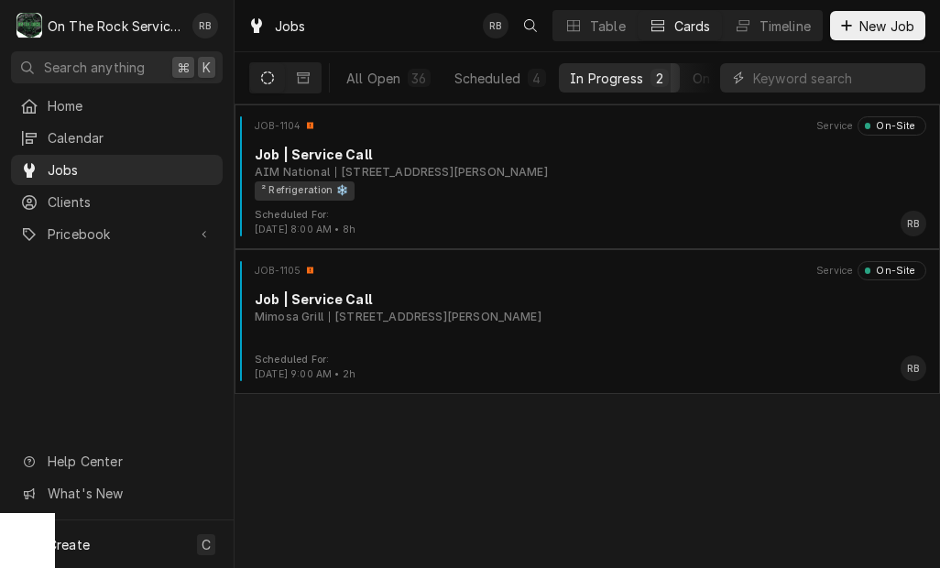
click at [699, 322] on div "Mimosa Grill 9101 Pineville-Matthews Rd I, Pineville, NC 28134" at bounding box center [591, 317] width 672 height 16
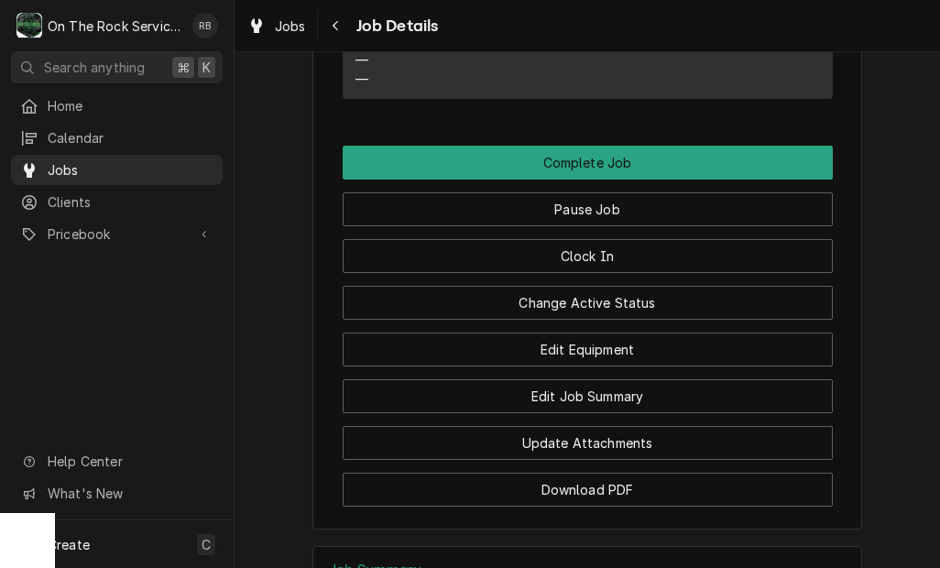
scroll to position [1404, 0]
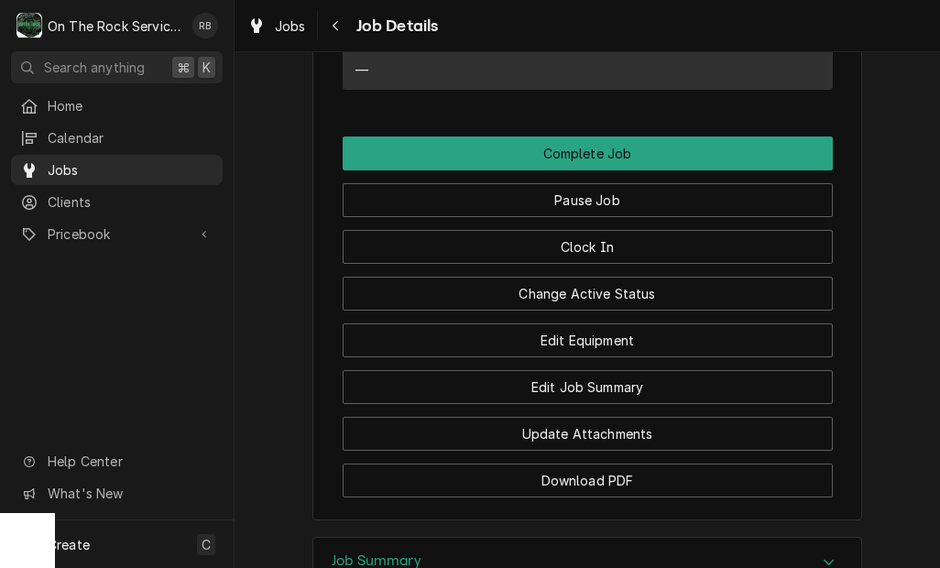
click at [705, 370] on button "Edit Job Summary" at bounding box center [588, 387] width 490 height 34
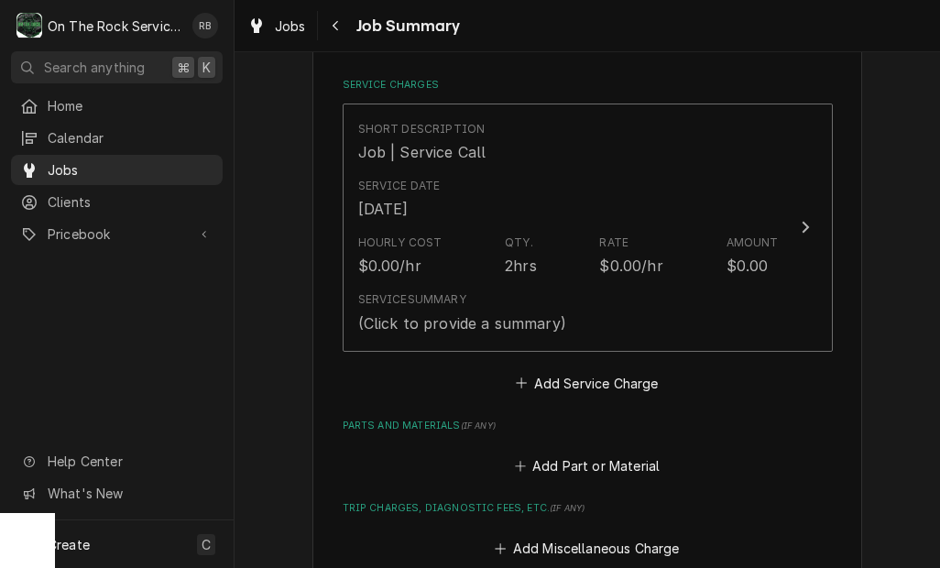
scroll to position [423, 0]
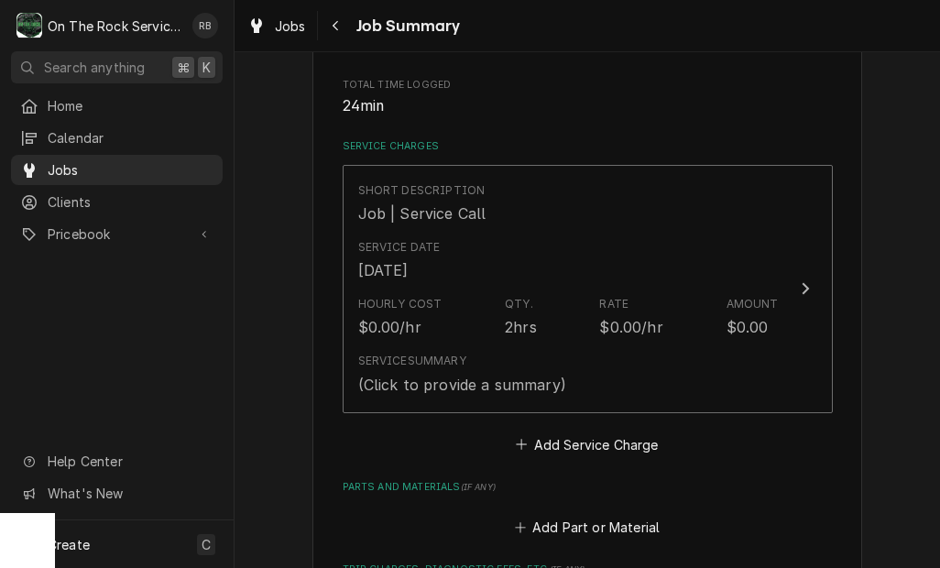
click at [773, 346] on div "Service Summary (Click to provide a summary)" at bounding box center [568, 373] width 420 height 57
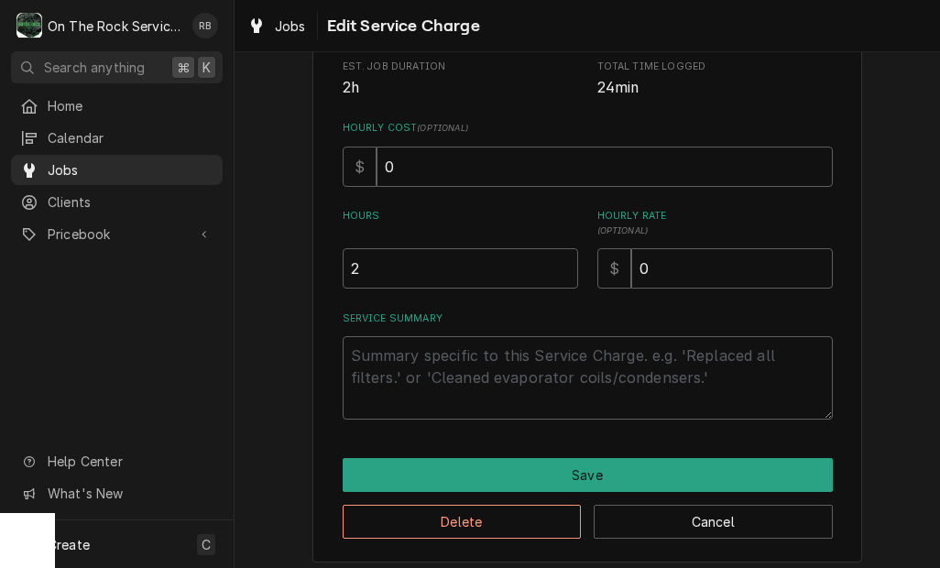
scroll to position [358, 0]
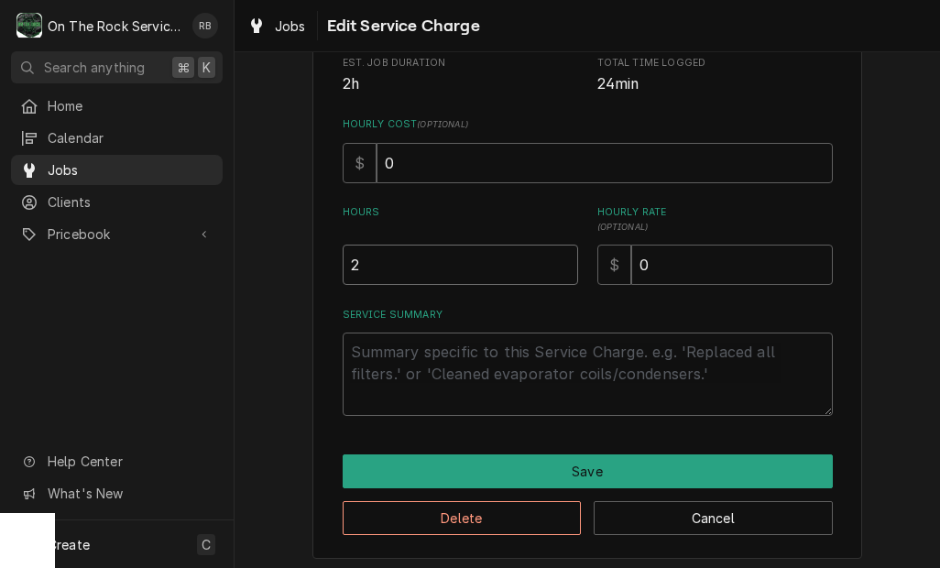
click at [525, 262] on input "2" at bounding box center [460, 265] width 235 height 40
type textarea "x"
type input "1"
click at [678, 362] on textarea "Service Summary" at bounding box center [588, 374] width 490 height 83
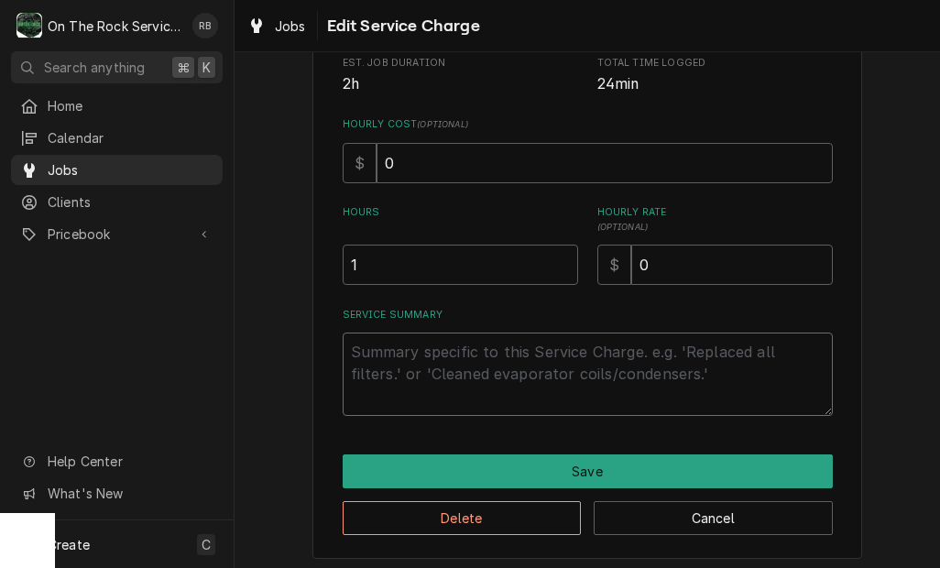
type textarea "x"
type textarea "9"
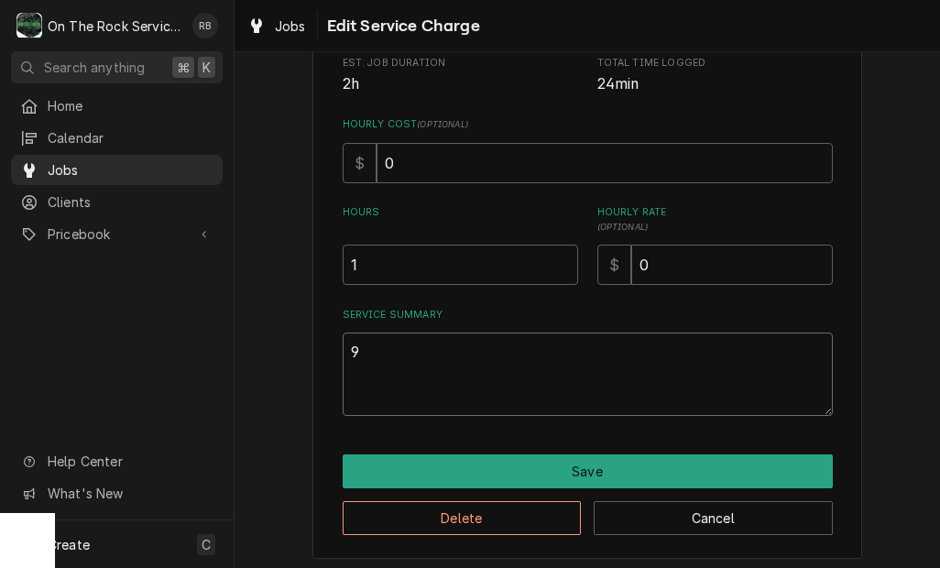
type textarea "x"
type textarea "9/"
type textarea "x"
type textarea "9/2"
type textarea "x"
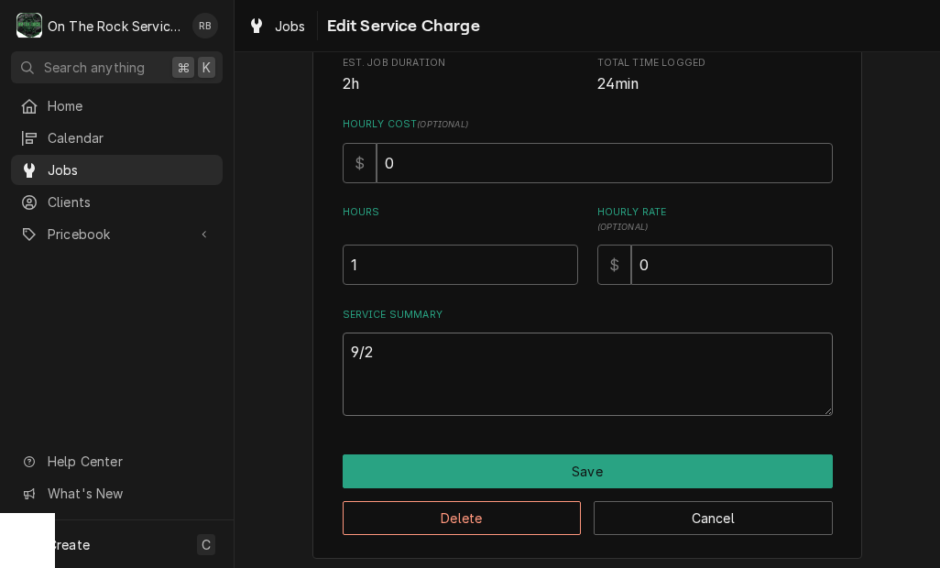
type textarea "9/26"
type textarea "x"
type textarea "9/26/"
type textarea "x"
type textarea "9/26/2"
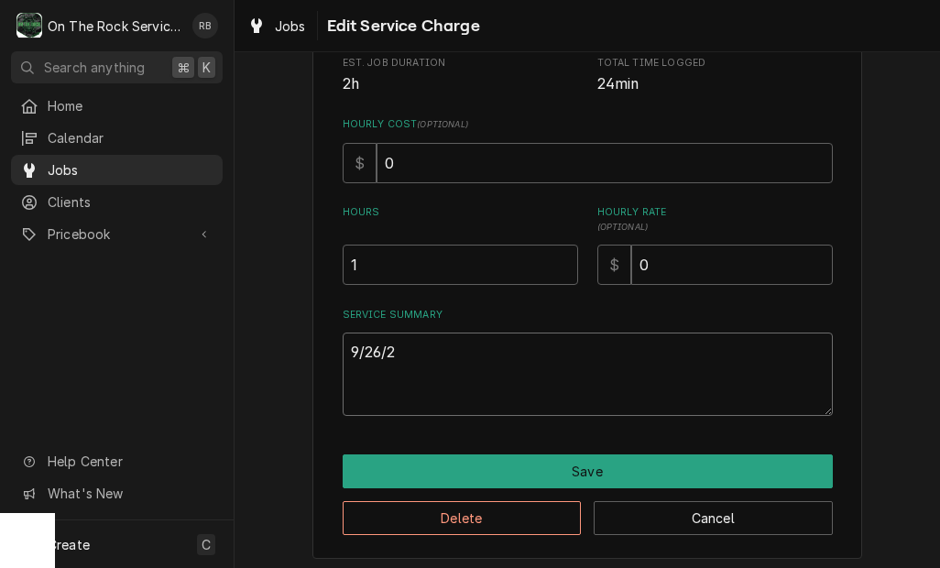
type textarea "x"
type textarea "9/26/25"
type textarea "x"
type textarea "9/26/25"
type textarea "x"
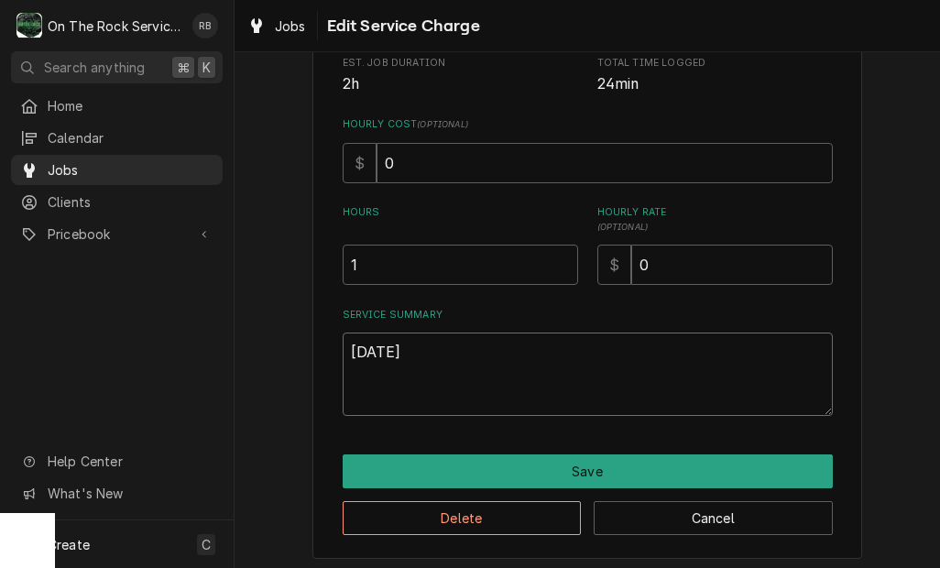
type textarea "9/26/25"
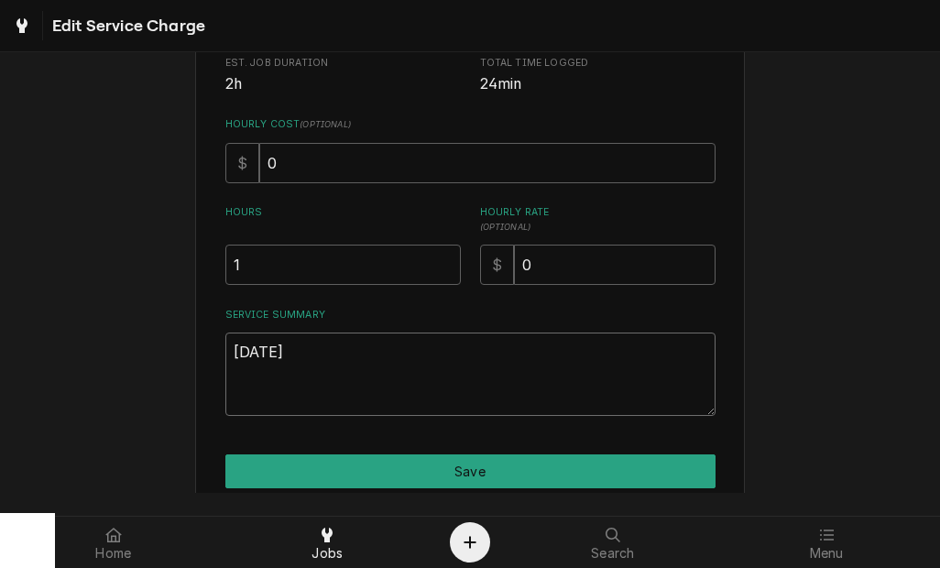
type textarea "x"
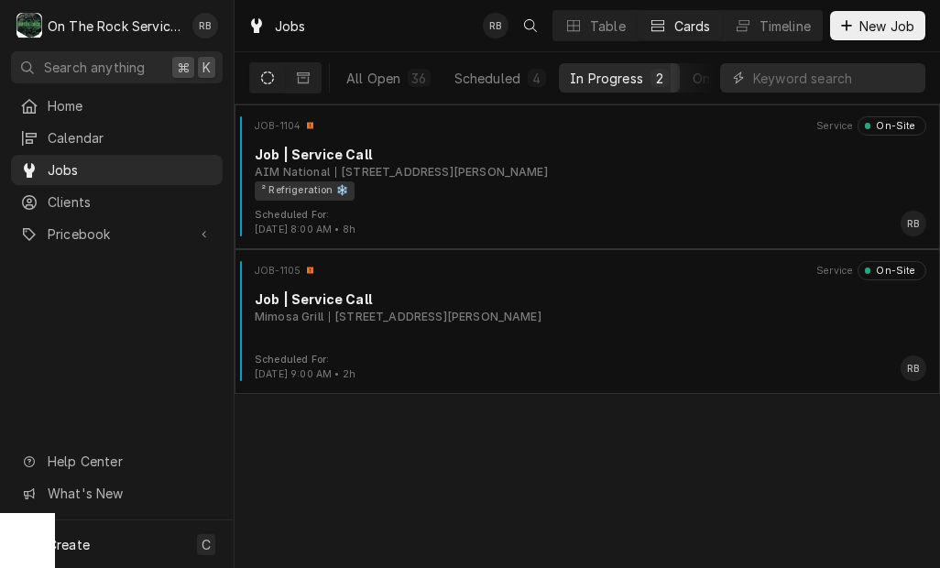
click at [609, 330] on div "JOB-1105 Service On-Site Job | Service Call Mimosa Grill [STREET_ADDRESS][PERSO…" at bounding box center [587, 307] width 691 height 92
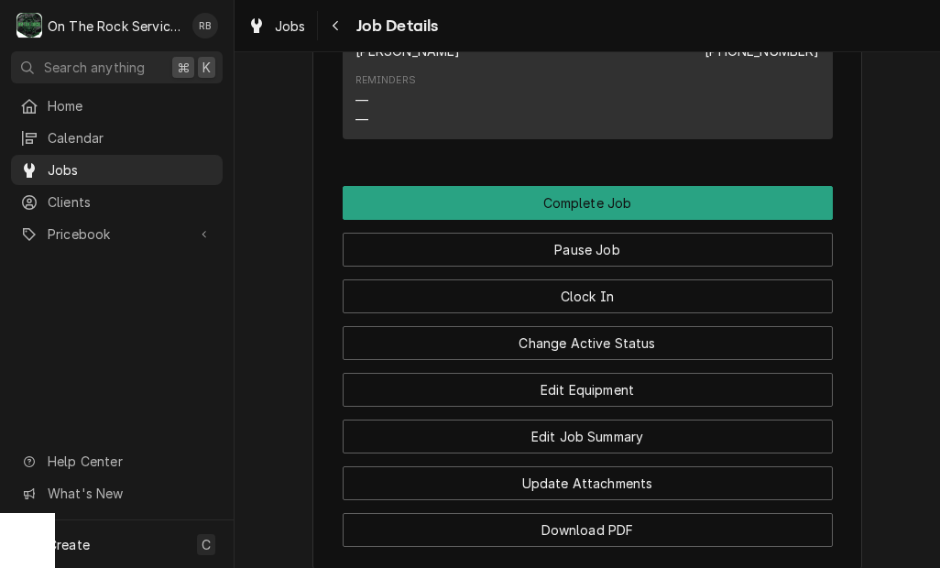
scroll to position [1370, 0]
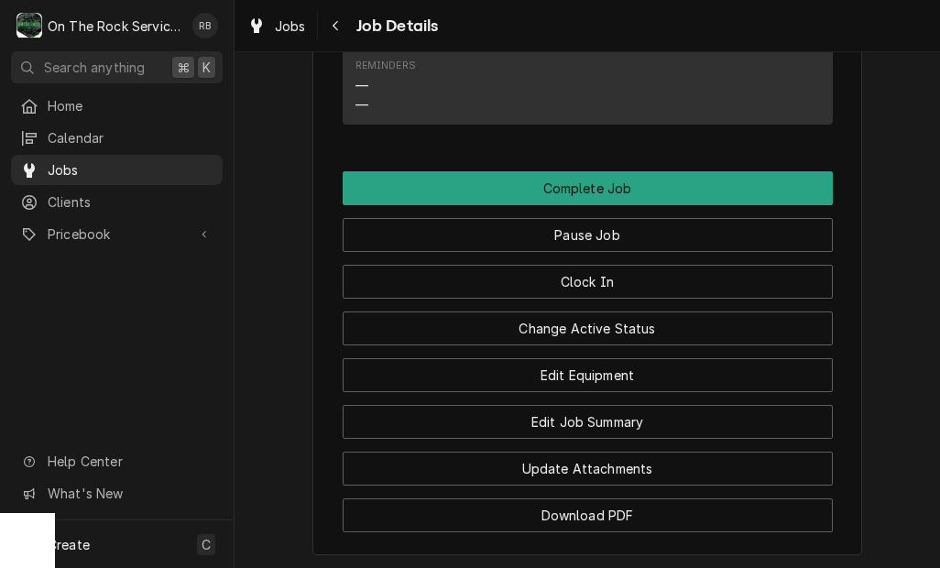
click at [737, 405] on button "Edit Job Summary" at bounding box center [588, 422] width 490 height 34
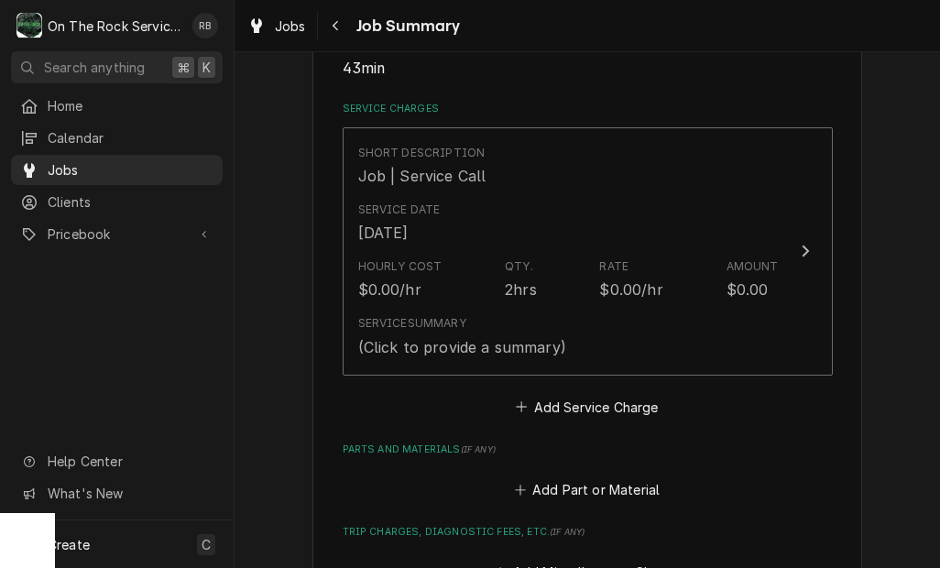
scroll to position [391, 0]
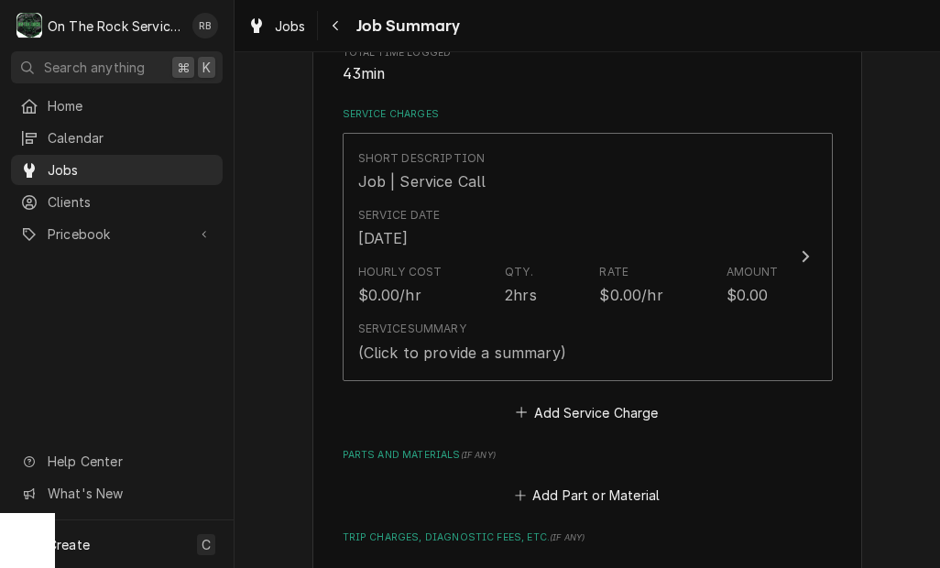
click at [771, 217] on div "Service Date Sep 26, 2025" at bounding box center [568, 228] width 420 height 57
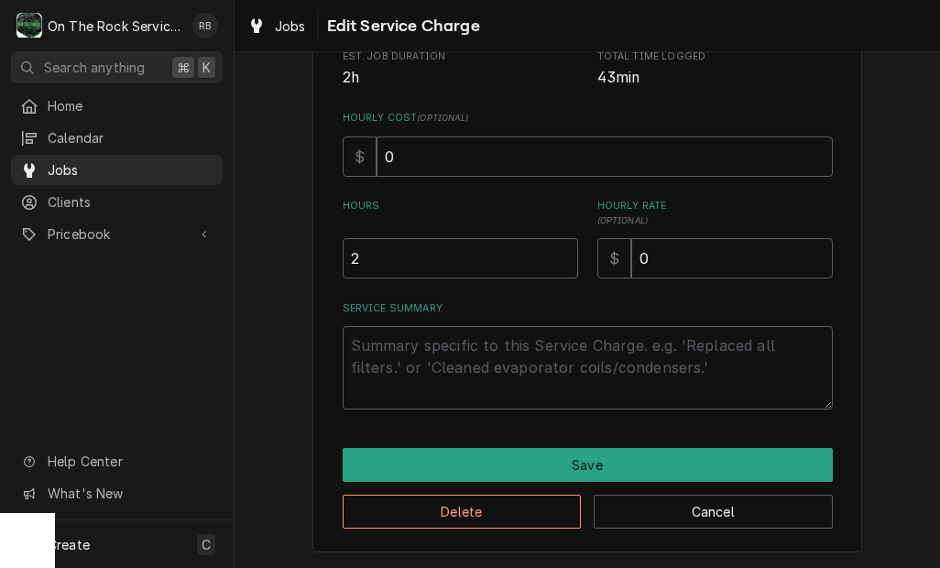
scroll to position [364, 0]
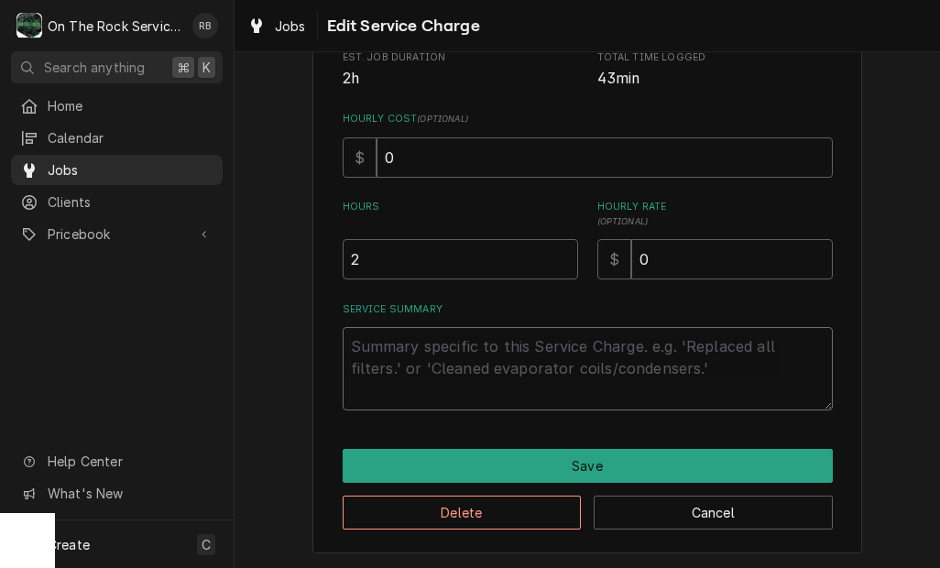
click at [718, 352] on textarea "Service Summary" at bounding box center [588, 368] width 490 height 83
type textarea "x"
type textarea "9/2"
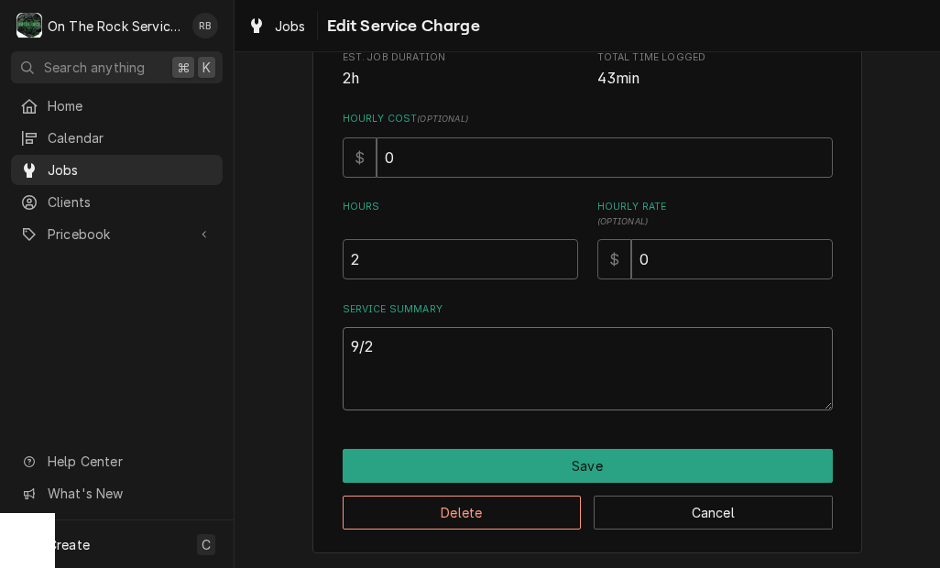
type textarea "x"
type textarea "9/26"
type textarea "x"
type textarea "9/26/"
type textarea "x"
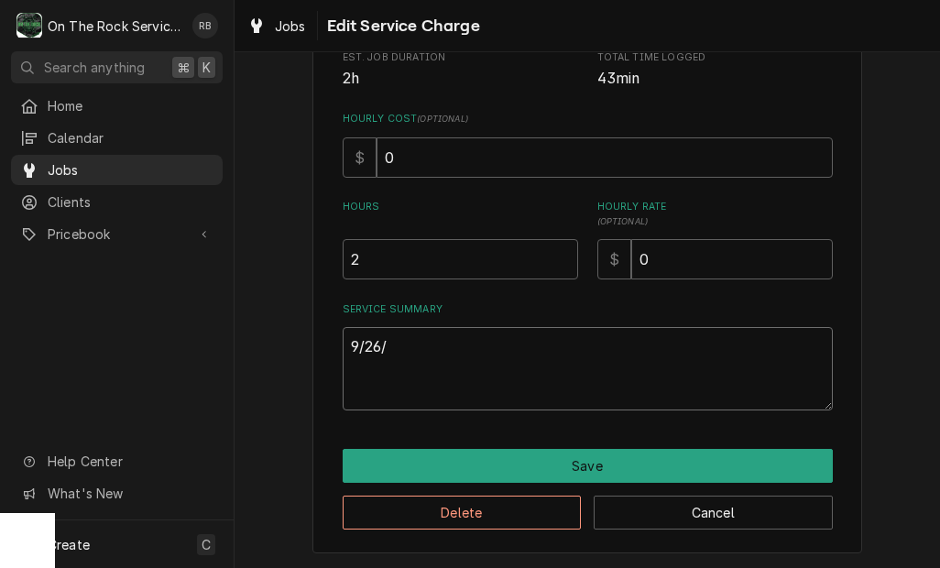
type textarea "9/26/2"
type textarea "x"
type textarea "9/26/25"
type textarea "x"
type textarea "9/26/25"
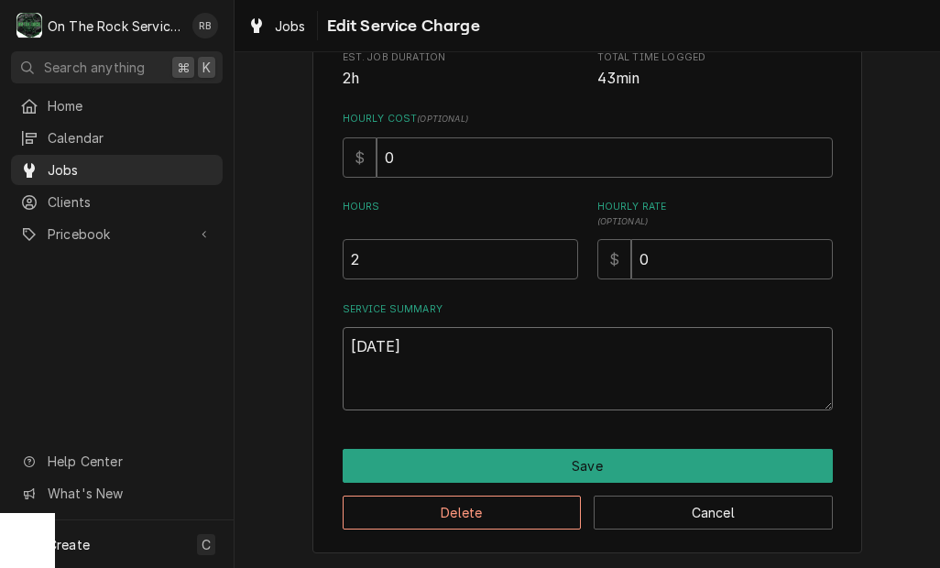
type textarea "x"
type textarea "9/26/25"
type textarea "x"
type textarea "9/26/25"
type textarea "x"
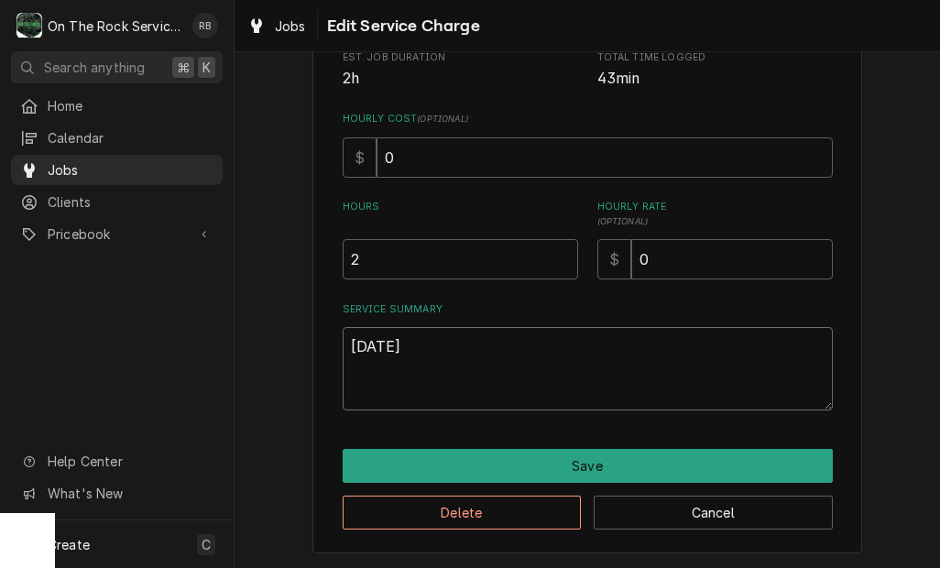
type textarea "9/26/25 R"
type textarea "x"
type textarea "9/26/25 Ra"
type textarea "x"
type textarea "9/26/25 Ray"
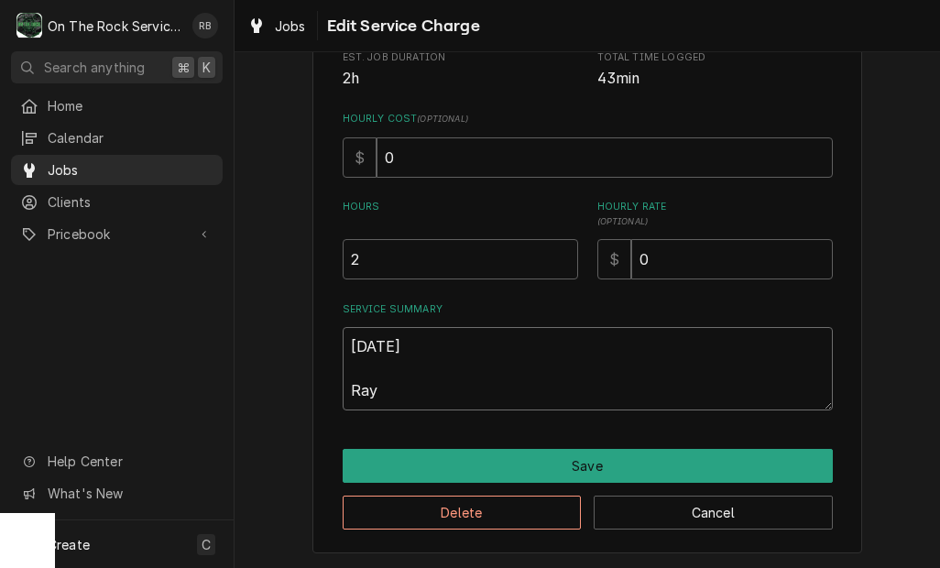
type textarea "x"
type textarea "9/26/25 Ray"
type textarea "x"
type textarea "9/26/25 Ray a"
type textarea "x"
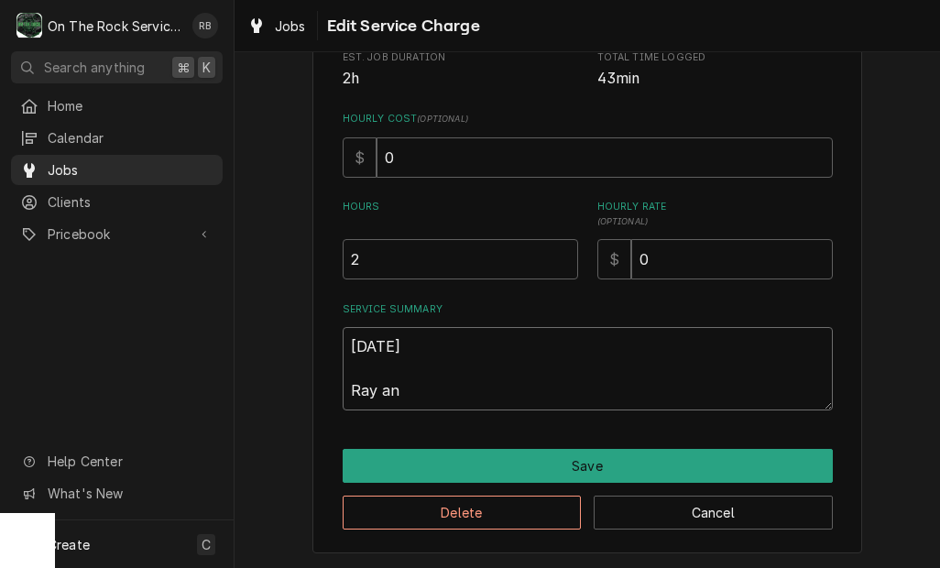
type textarea "x"
type textarea "9/26/25 Ray and"
type textarea "x"
type textarea "9/26/25 Ray and"
type textarea "x"
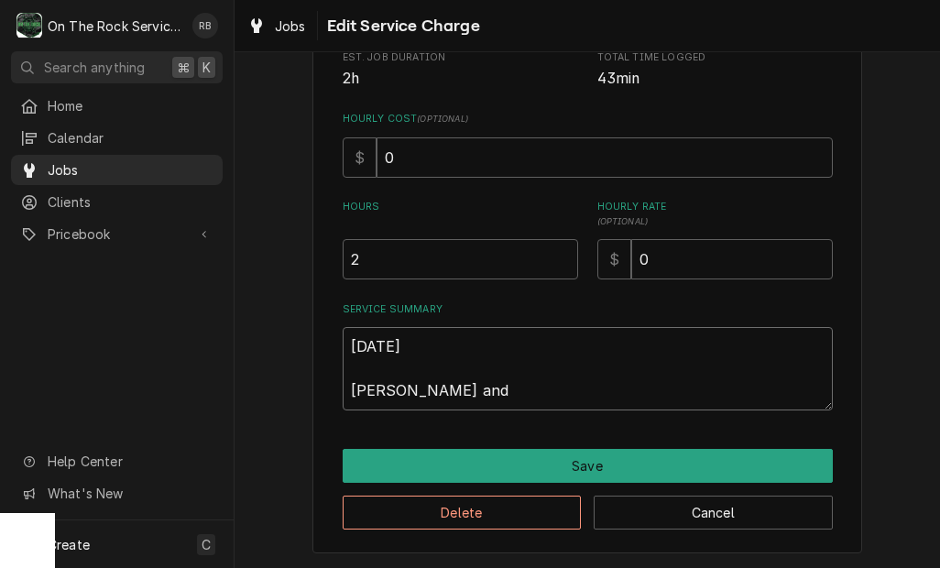
type textarea "9/26/25 Ray and i"
type textarea "x"
type textarea "9/26/25 Ray and iz"
type textarea "x"
type textarea "9/26/25 Ray and izz"
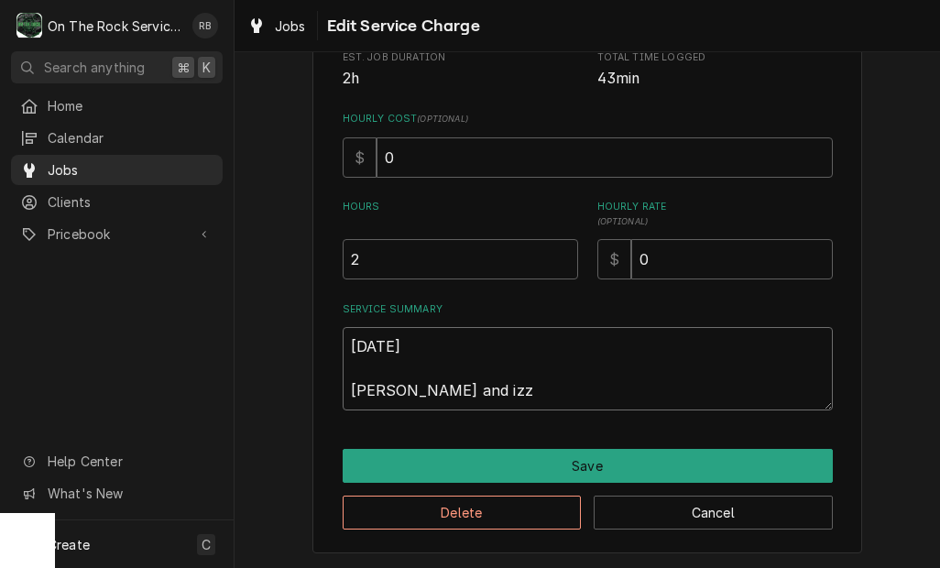
type textarea "x"
type textarea "9/26/25 Ray and izzy"
type textarea "x"
type textarea "9/26/25 Ray and Izzy"
type textarea "x"
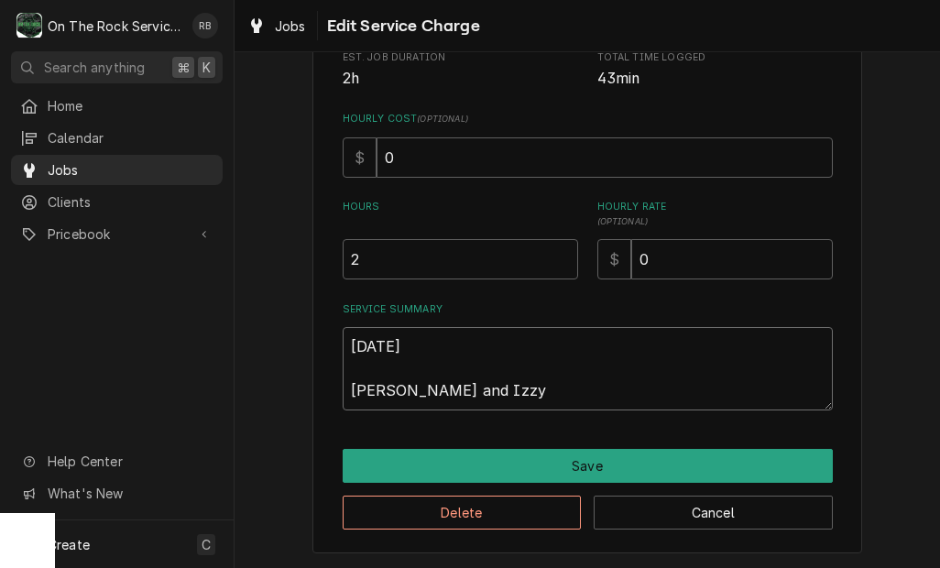
type textarea "9/26/25 Ray and Izzy"
type textarea "x"
type textarea "9/26/25 Ray and Izzy p"
type textarea "x"
type textarea "9/26/25 Ray and Izzy pr"
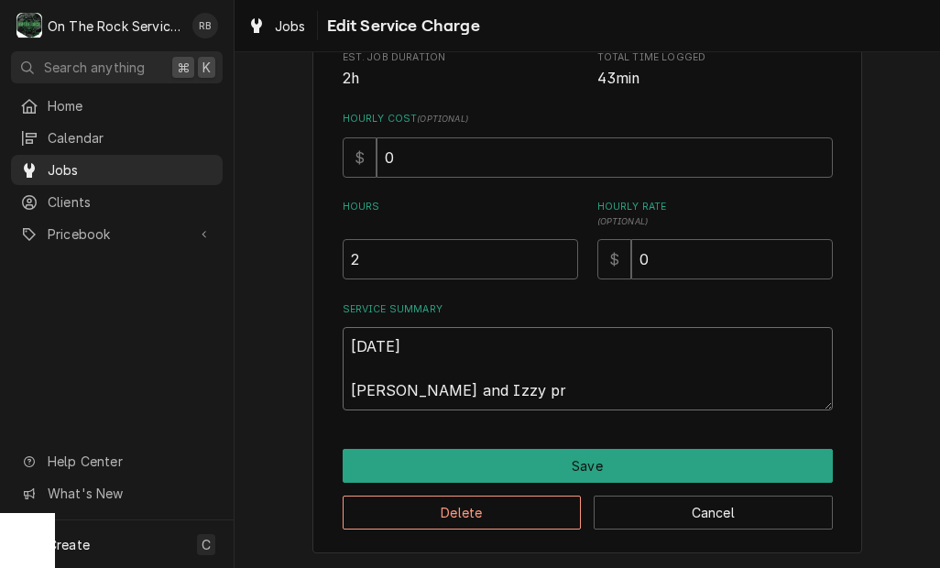
type textarea "x"
type textarea "9/26/25 Ray and Izzy pro"
type textarea "x"
type textarea "9/26/25 Ray and Izzy prov"
type textarea "x"
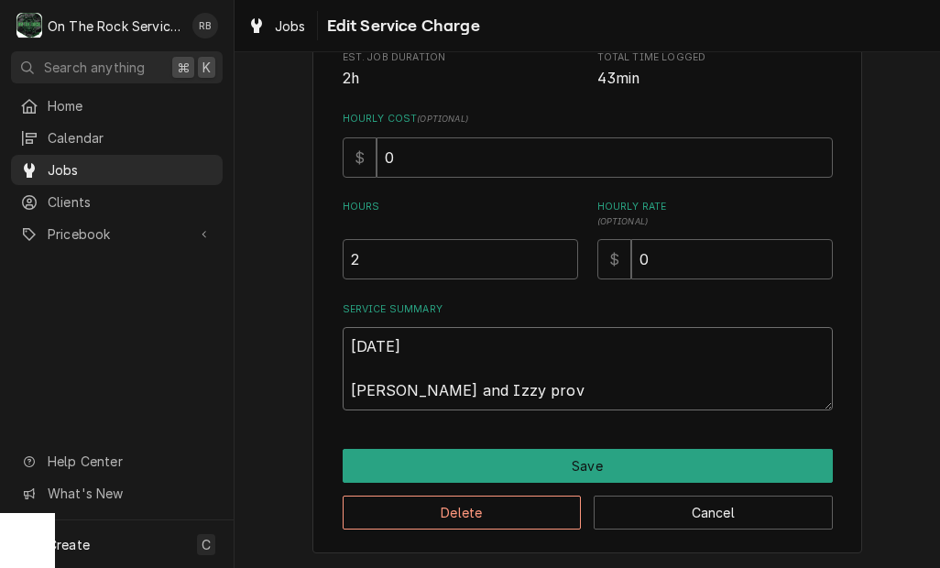
type textarea "9/26/25 Ray and Izzy provi"
type textarea "x"
type textarea "9/26/25 Ray and Izzy provie"
type textarea "x"
type textarea "9/26/25 Ray and Izzy provied"
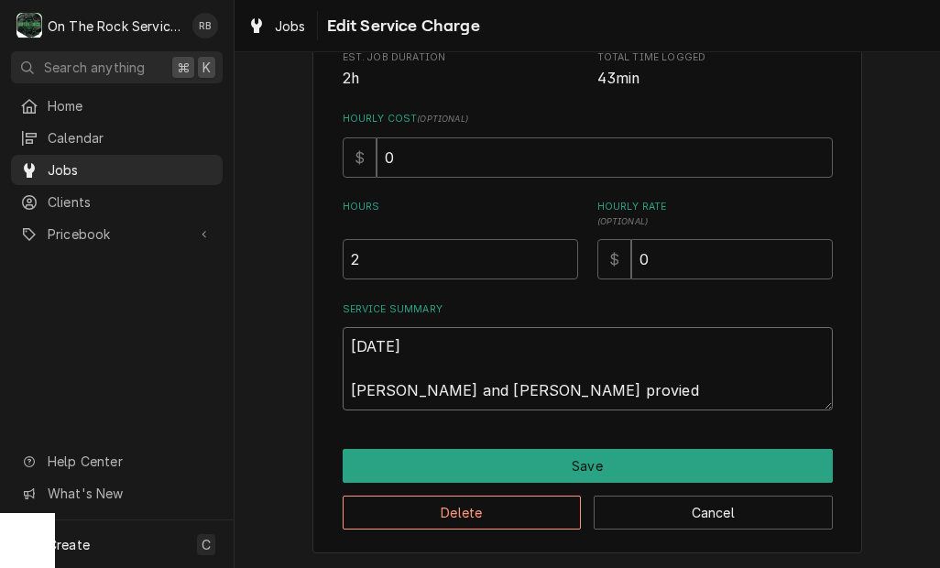
type textarea "x"
type textarea "9/26/25 Ray and Izzy proviede"
type textarea "x"
type textarea "9/26/25 Ray and Izzy provieded"
type textarea "x"
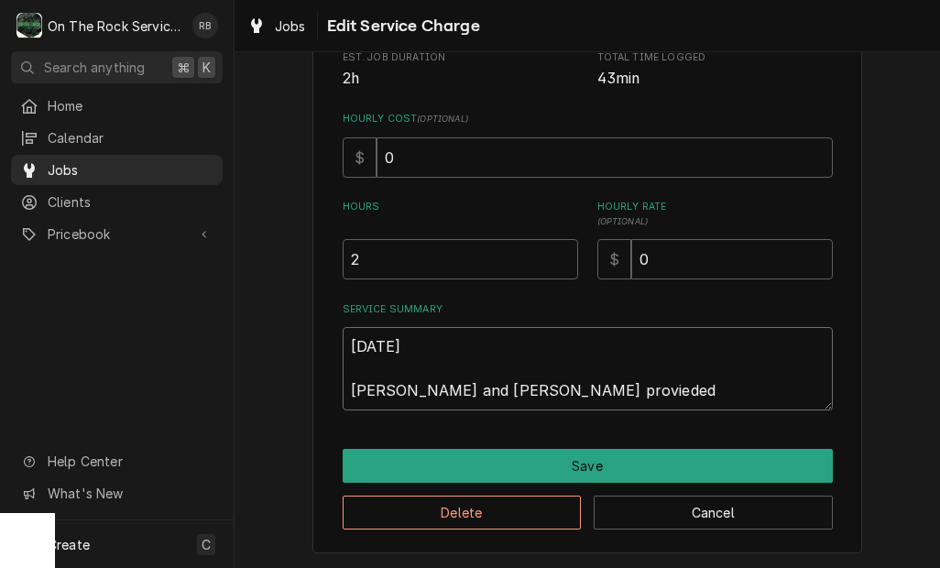
type textarea "9/26/25 Ray and Izzy provided"
type textarea "x"
type textarea "9/26/25 Ray and Izzy provided"
type textarea "x"
type textarea "9/26/25 Ray and Izzy provided s"
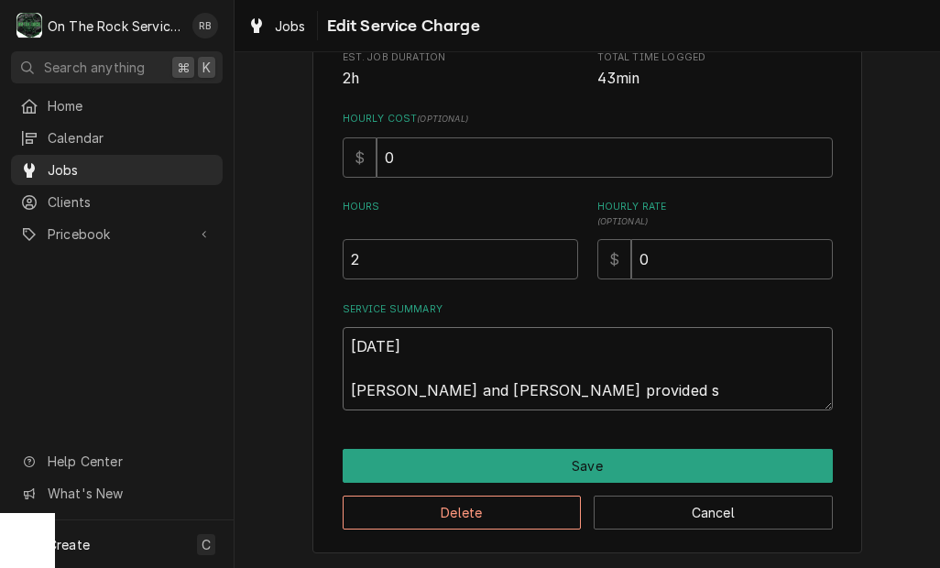
type textarea "x"
type textarea "9/26/25 Ray and Izzy provided se"
type textarea "9/26/25 Ray and Izzy provided ser"
type textarea "x"
type textarea "9/26/25 Ray and Izzy provided serv"
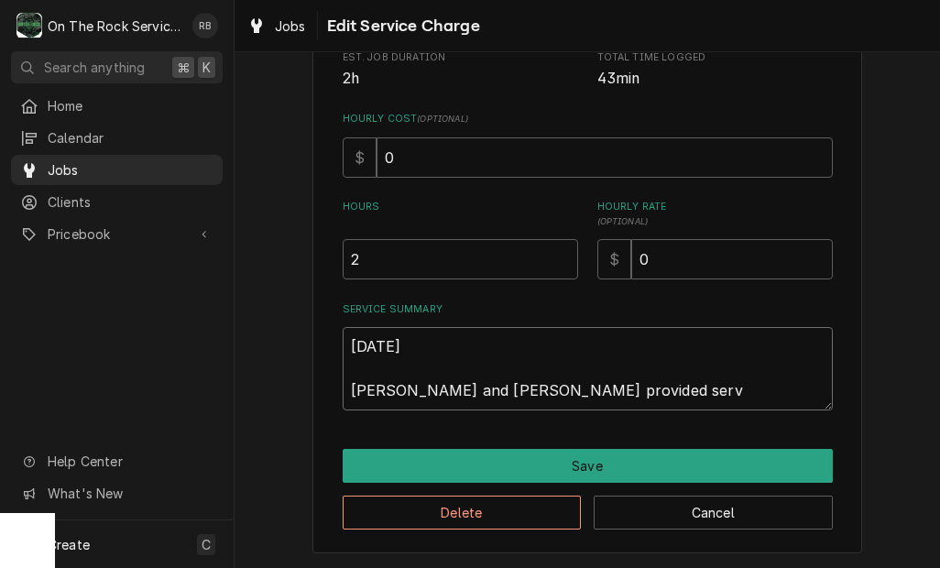
type textarea "x"
type textarea "9/26/25 Ray and Izzy provided servi"
type textarea "x"
type textarea "9/26/25 Ray and Izzy provided servic"
type textarea "x"
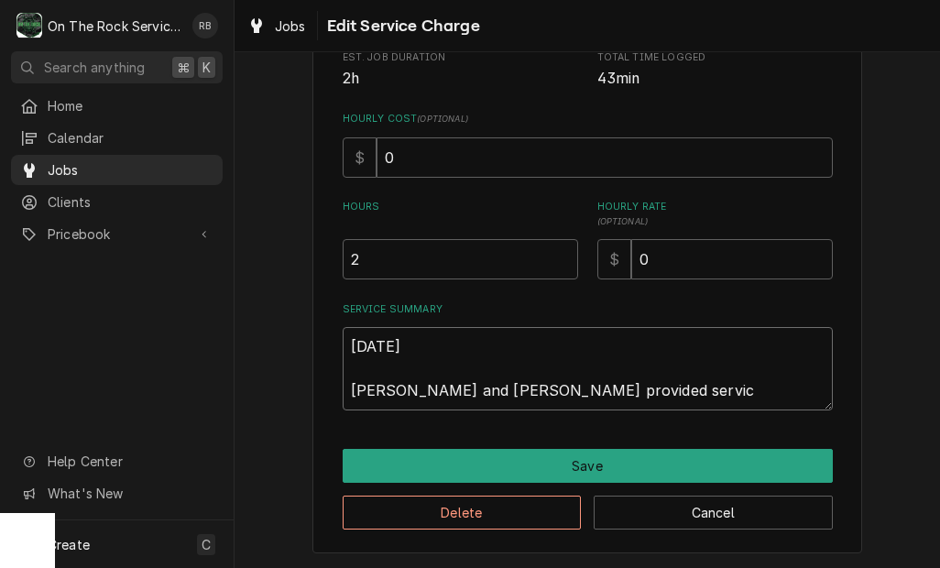
type textarea "9/26/25 Ray and Izzy provided service"
type textarea "x"
type textarea "9/26/25 Ray and Izzy provided service"
type textarea "x"
type textarea "9/26/25 Ray and Izzy provided service a"
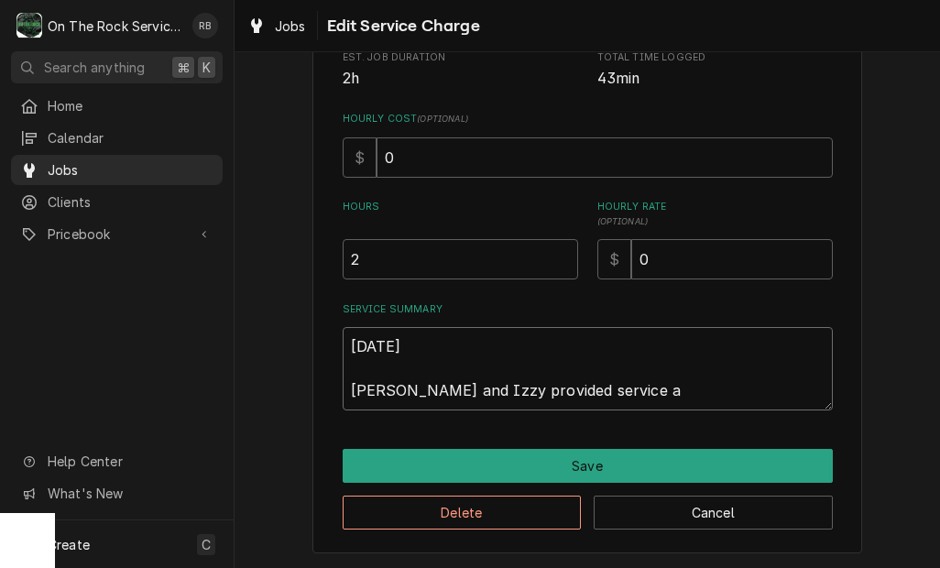
type textarea "x"
type textarea "9/26/25 Ray and Izzy provided service an"
type textarea "x"
type textarea "9/26/25 Ray and Izzy provided service and"
type textarea "x"
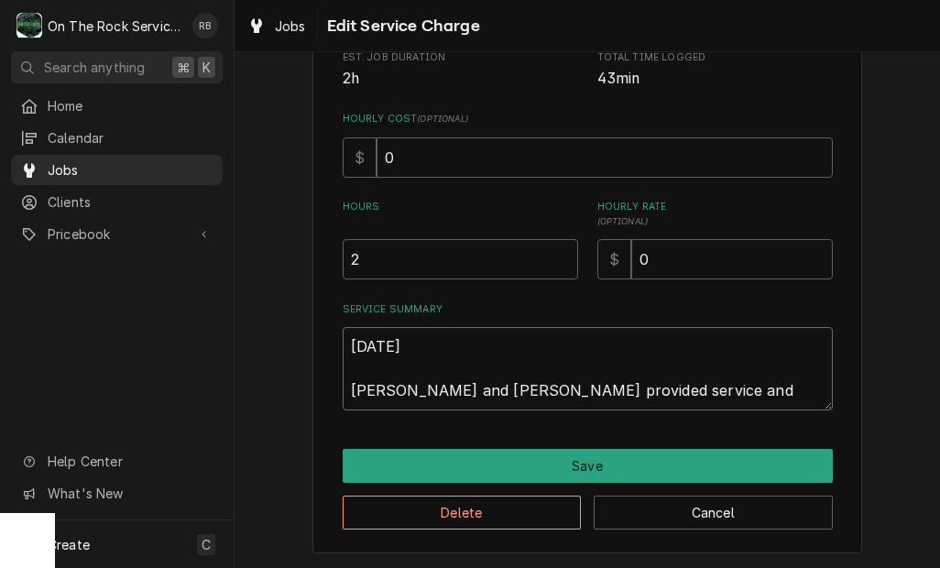
type textarea "9/26/25 Ray and Izzy provided service and l"
type textarea "x"
type textarea "9/26/25 Ray and Izzy provided service and la"
type textarea "x"
type textarea "9/26/25 Ray and Izzy provided service and lab"
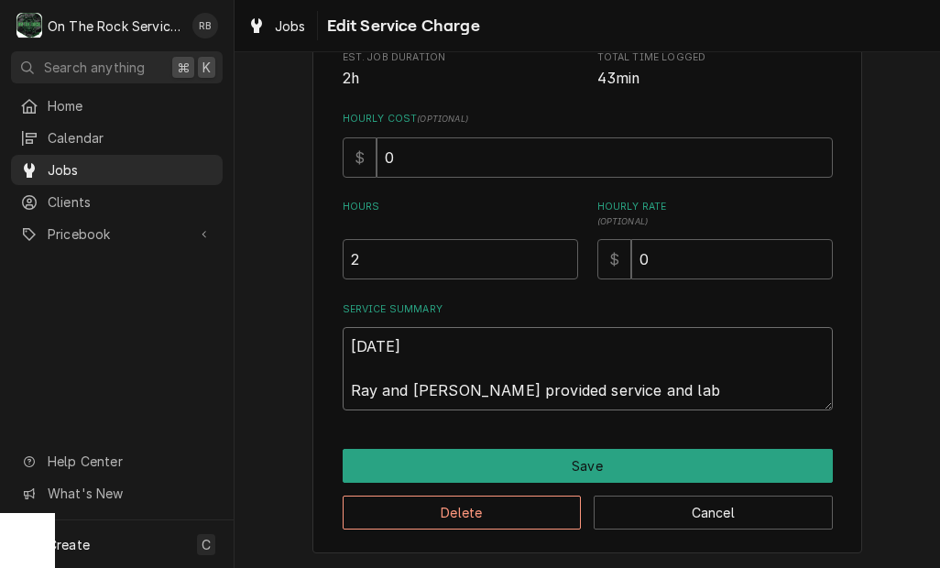
type textarea "x"
type textarea "9/26/25 Ray and Izzy provided service and labo"
type textarea "x"
type textarea "9/26/25 Ray and Izzy provided service and labor"
type textarea "x"
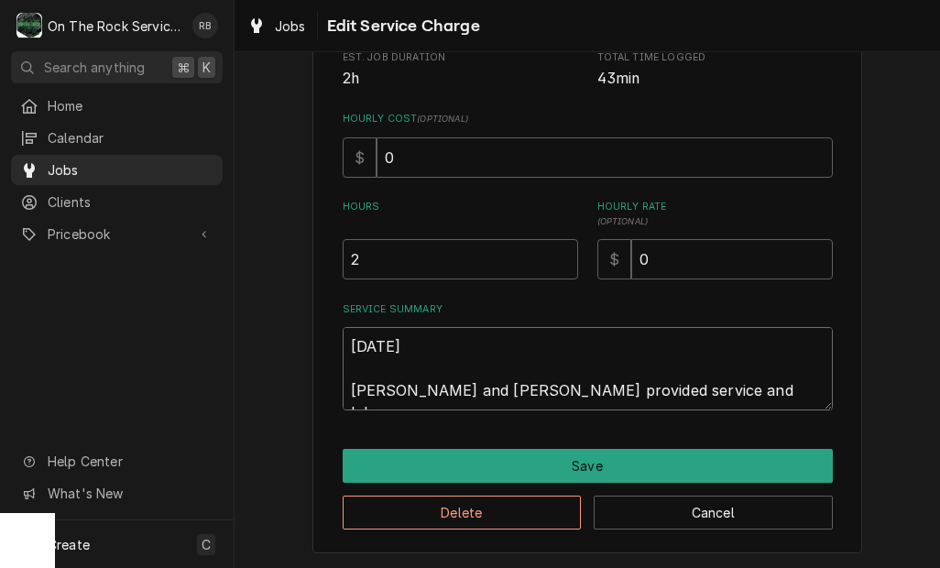
type textarea "9/26/25 Ray and Izzy provided service and labor"
type textarea "x"
type textarea "9/26/25 Ray and Izzy provided service and labor t"
type textarea "x"
type textarea "9/26/25 Ray and Izzy provided service and labor to"
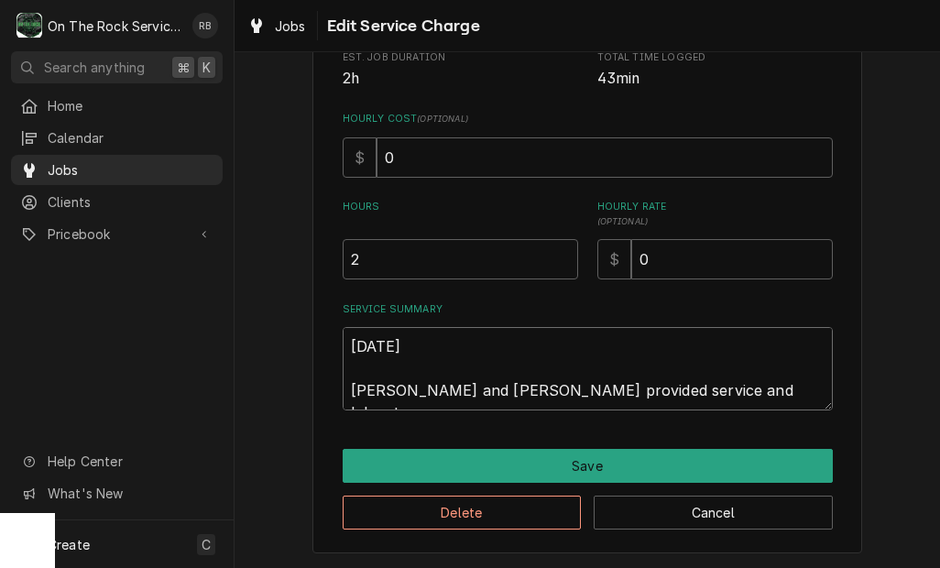
type textarea "x"
type textarea "9/26/25 Ray and Izzy provided service and labor to"
type textarea "x"
type textarea "9/26/25 Ray and Izzy provided service and labor to d"
type textarea "x"
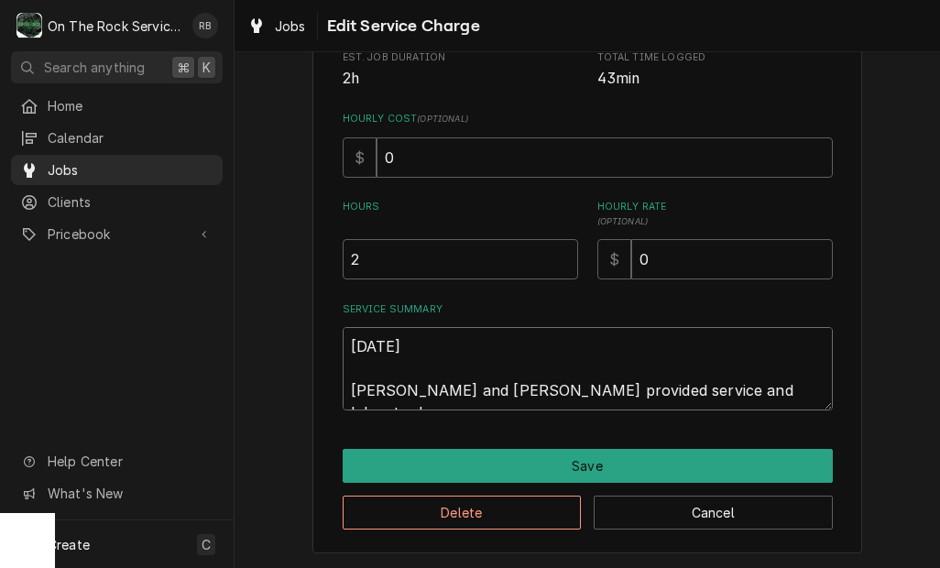
type textarea "9/26/25 Ray and Izzy provided service and labor to di"
type textarea "x"
type textarea "9/26/25 Ray and Izzy provided service and labor to diagnose"
type textarea "x"
type textarea "9/26/25 Ray and Izzy provided service and labor to diagnose"
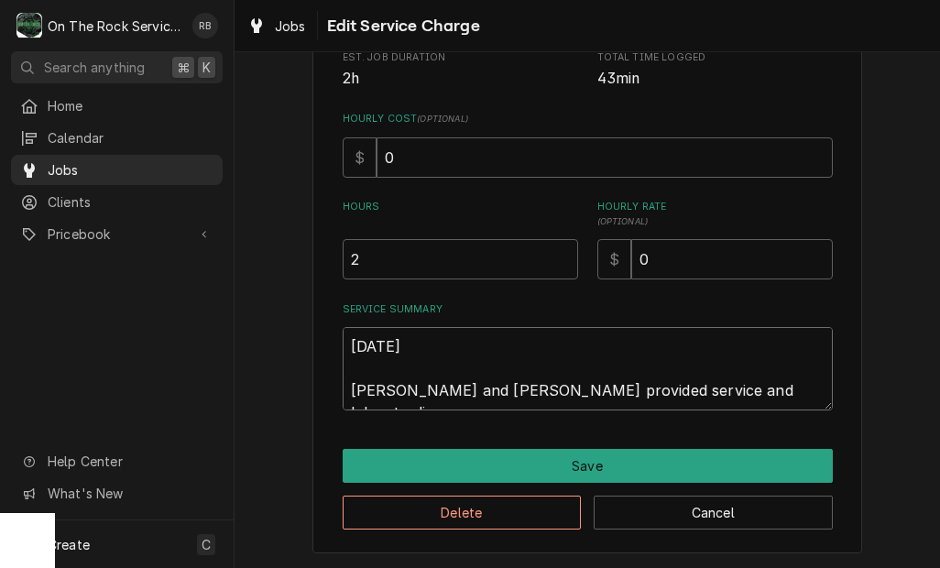
type textarea "x"
type textarea "9/26/25 Ray and Izzy provided service and labor to diagnose d"
type textarea "x"
type textarea "9/26/25 Ray and Izzy provided service and labor to diagnose di"
type textarea "x"
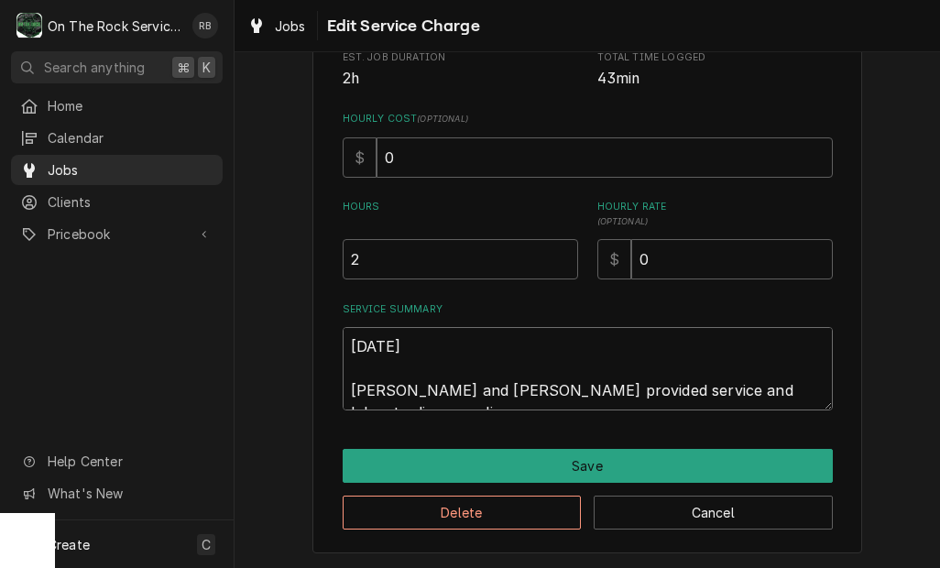
type textarea "9/26/25 Ray and Izzy provided service and labor to diagnose dis"
type textarea "x"
type textarea "9/26/25 Ray and Izzy provided service and labor to diagnose dish"
type textarea "x"
type textarea "9/26/25 Ray and Izzy provided service and labor to diagnose dishw"
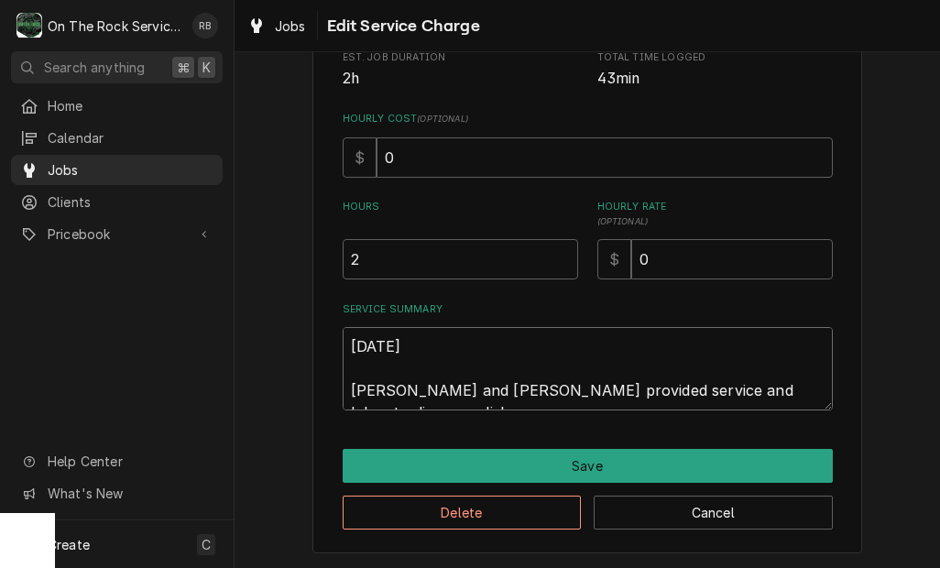
type textarea "x"
type textarea "9/26/25 Ray and Izzy provided service and labor to diagnose dishwa"
type textarea "x"
type textarea "9/26/25 Ray and Izzy provided service and labor to diagnose dishwas"
type textarea "x"
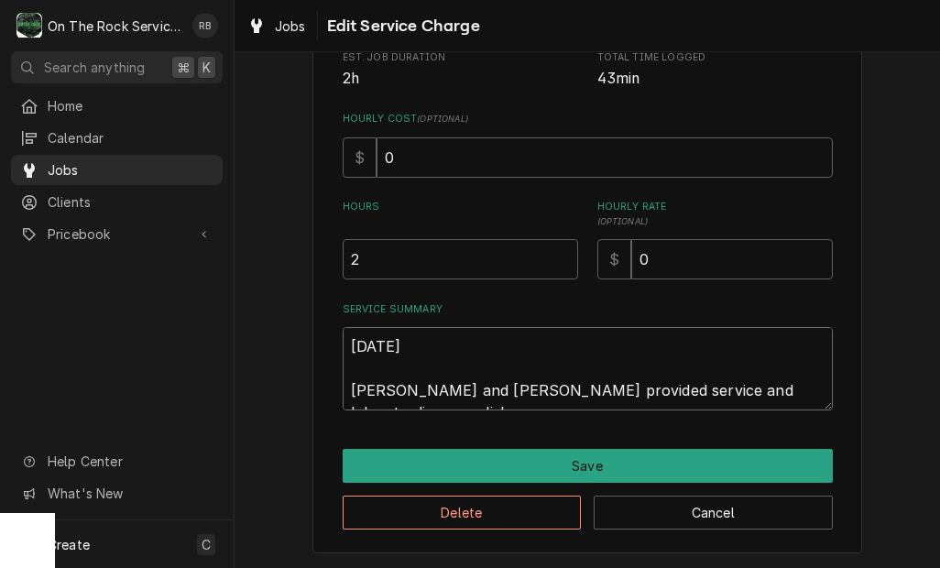
type textarea "9/26/25 Ray and Izzy provided service and labor to diagnose dishwash"
type textarea "9/26/25 Ray and Izzy provided service and labor to diagnose dishwashe"
type textarea "x"
type textarea "9/26/25 Ray and Izzy provided service and labor to diagnose dishwasher"
type textarea "x"
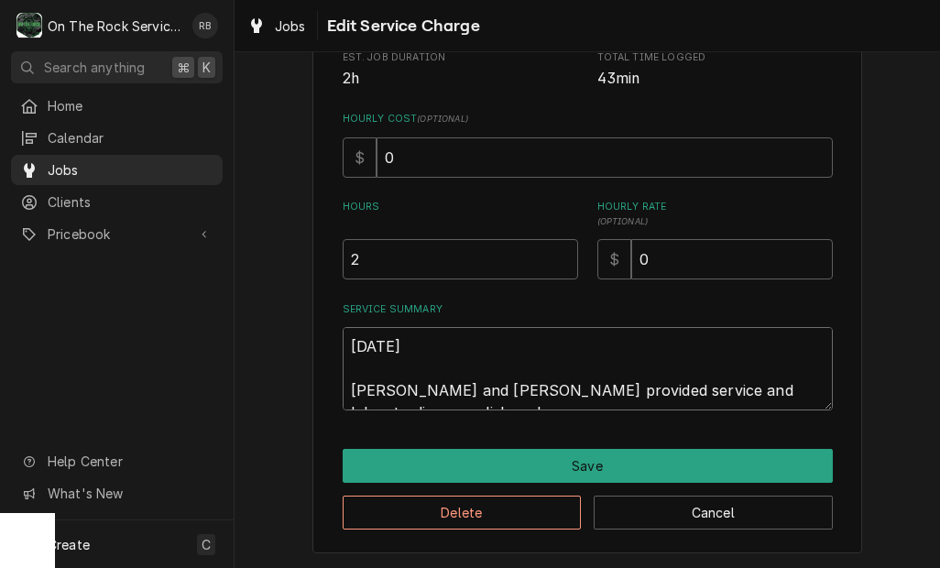
type textarea "9/26/25 Ray and Izzy provided service and labor to diagnose dishwasher"
type textarea "x"
type textarea "9/26/25 Ray and Izzy provided service and labor to diagnose dishwasher a"
type textarea "x"
type textarea "9/26/25 Ray and Izzy provided service and labor to diagnose dishwasher at"
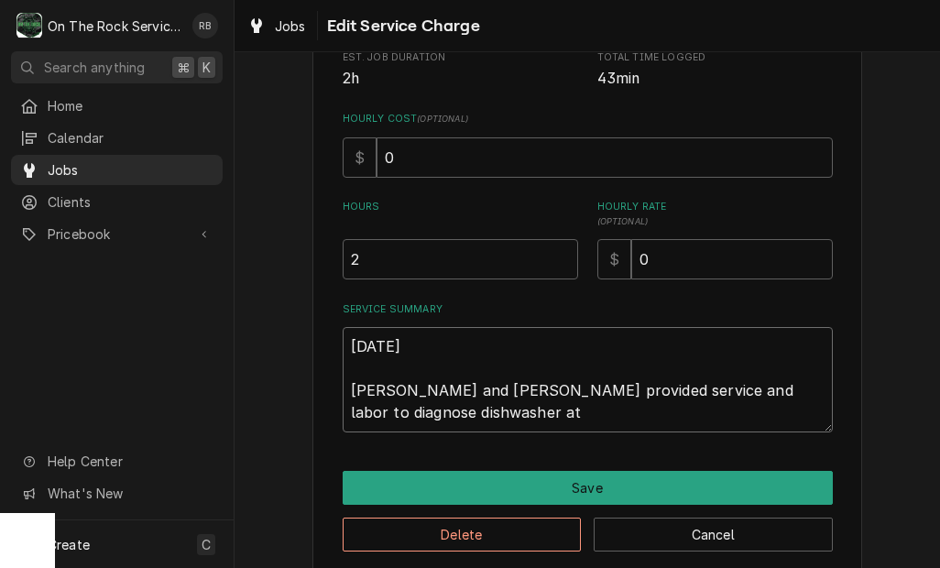
type textarea "x"
type textarea "9/26/25 Ray and Izzy provided service and labor to diagnose dishwasher at"
type textarea "x"
type textarea "9/26/25 Ray and Izzy provided service and labor to diagnose dishwasher at i"
type textarea "x"
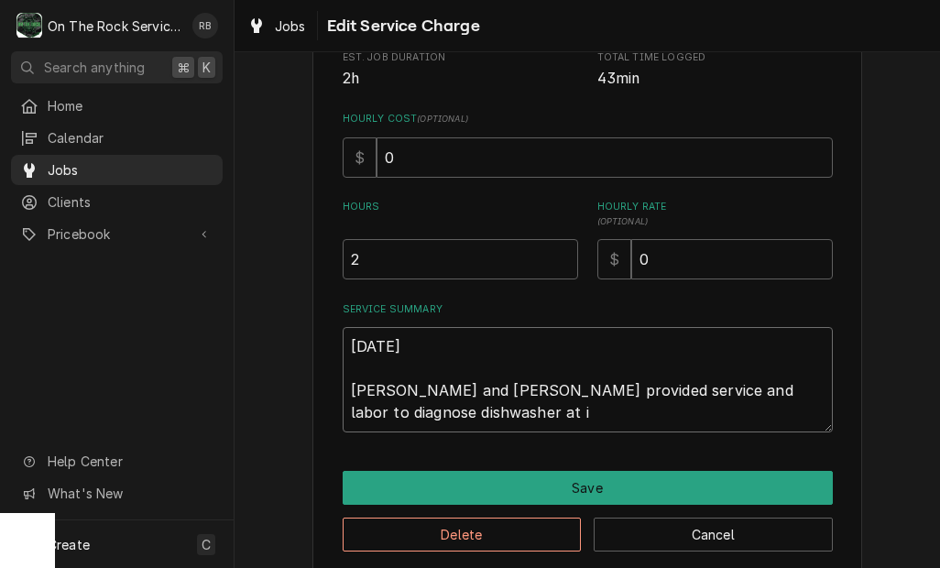
type textarea "9/26/25 Ray and Izzy provided service and labor to diagnose dishwasher at in"
type textarea "x"
type textarea "9/26/25 Ray and Izzy provided service and labor to diagnose dishwasher at i"
type textarea "x"
type textarea "9/26/25 Ray and Izzy provided service and labor to diagnose dishwasher at"
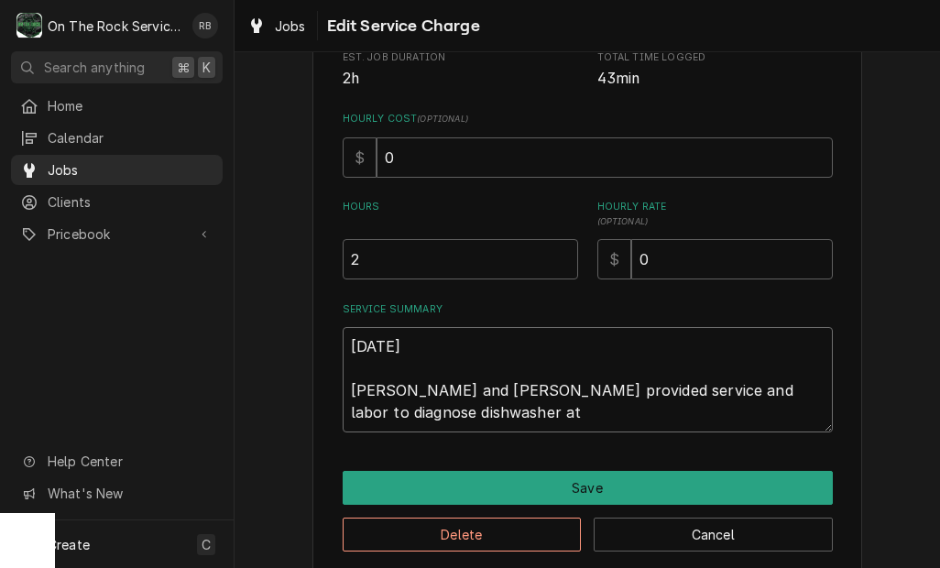
type textarea "x"
type textarea "9/26/25 Ray and Izzy provided service and labor to diagnose dishwasher at"
type textarea "x"
type textarea "9/26/25 Ray and Izzy provided service and labor to diagnose dishwasher a"
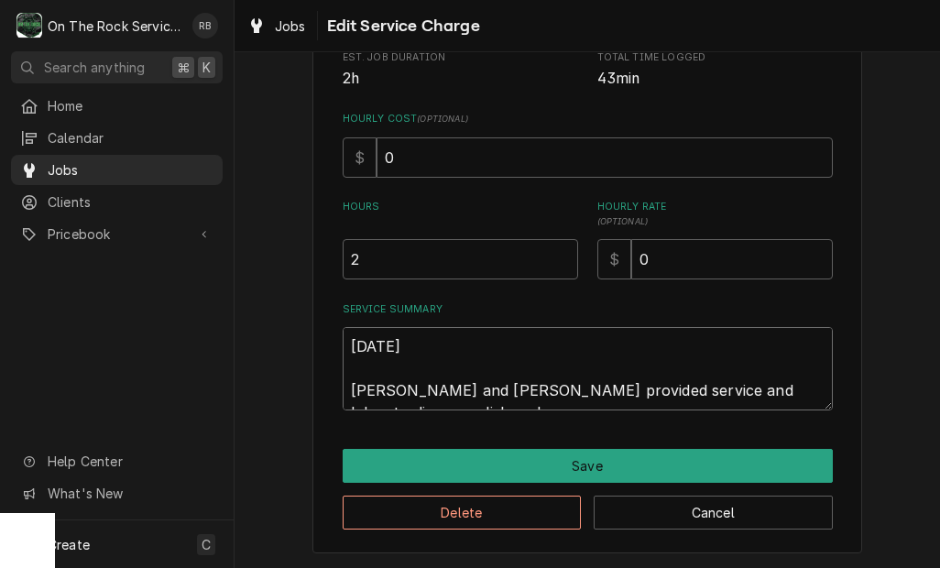
type textarea "x"
type textarea "9/26/25 Ray and Izzy provided service and labor to diagnose dishwasher"
type textarea "x"
type textarea "9/26/25 Ray and Izzy provided service and labor to diagnose dishwasher a"
type textarea "x"
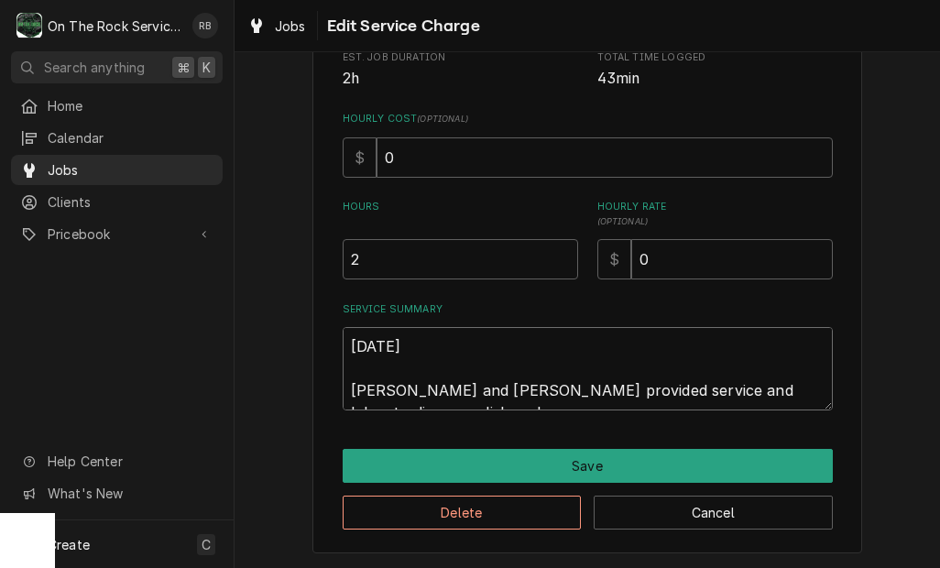
type textarea "9/26/25 Ray and Izzy provided service and labor to diagnose dishwasher ap"
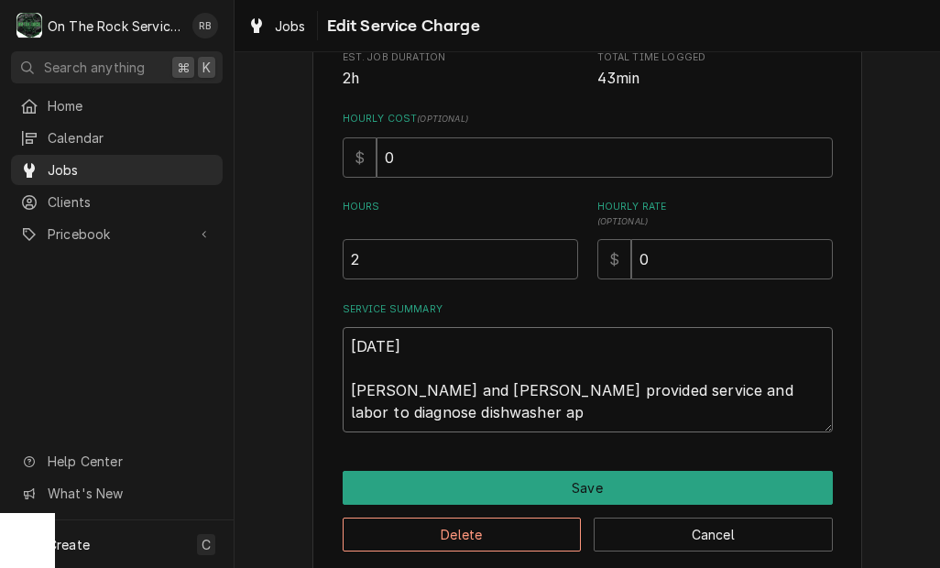
type textarea "x"
type textarea "9/26/25 Ray and Izzy provided service and labor to diagnose dishwasher apo"
type textarea "x"
type textarea "9/26/25 Ray and Izzy provided service and labor to diagnose dishwasher apon"
type textarea "x"
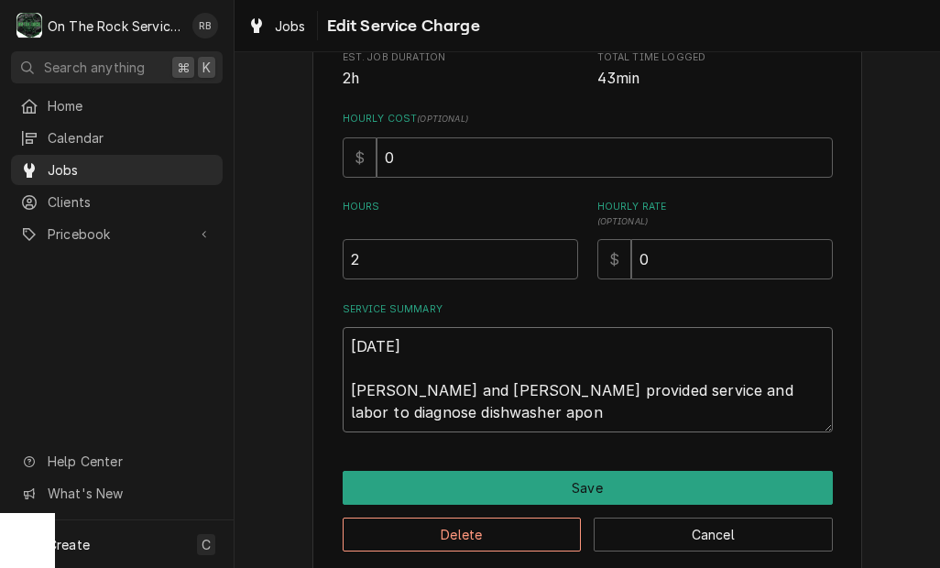
type textarea "9/26/25 Ray and Izzy provided service and labor to diagnose dishwasher apron"
type textarea "x"
type textarea "9/26/25 Ray and Izzy provided service and labor to diagnose dishwasher apron"
type textarea "x"
type textarea "9/26/25 Ray and Izzy provided service and labor to diagnose dishwasher apron"
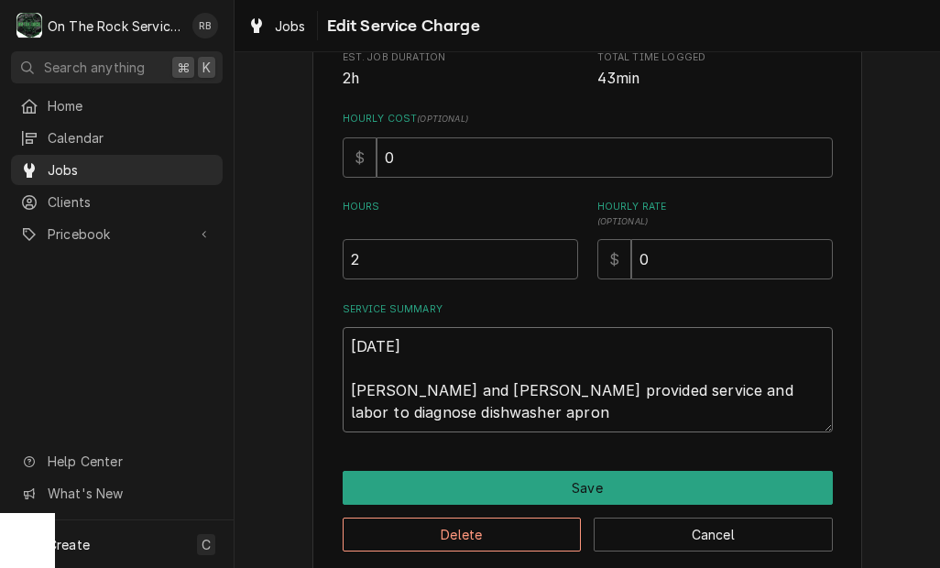
type textarea "x"
type textarea "9/26/25 Ray and Izzy provided service and labor to diagnose dishwasher apro"
type textarea "x"
type textarea "9/26/25 Ray and Izzy provided service and labor to diagnose dishwasher apr"
type textarea "x"
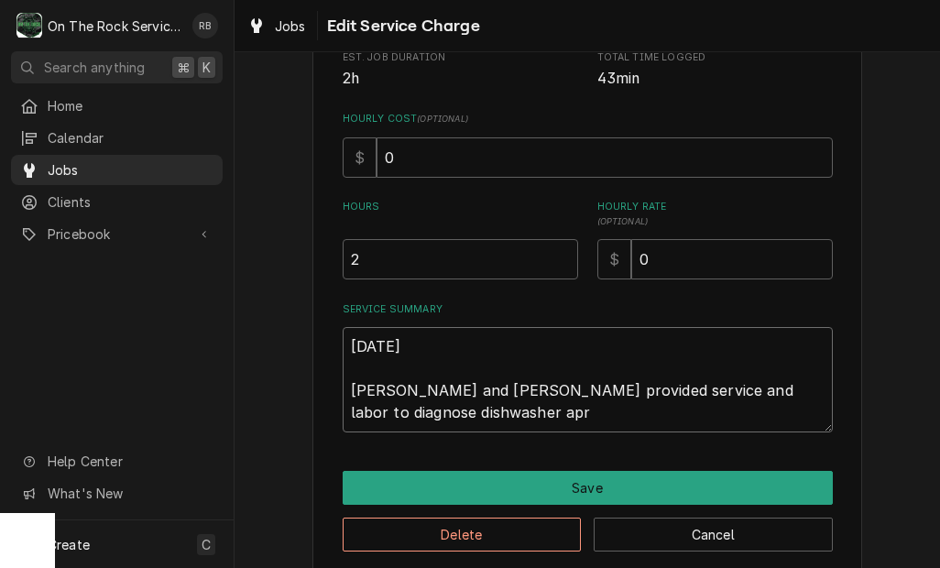
type textarea "9/26/25 Ray and Izzy provided service and labor to diagnose dishwasher ap"
type textarea "x"
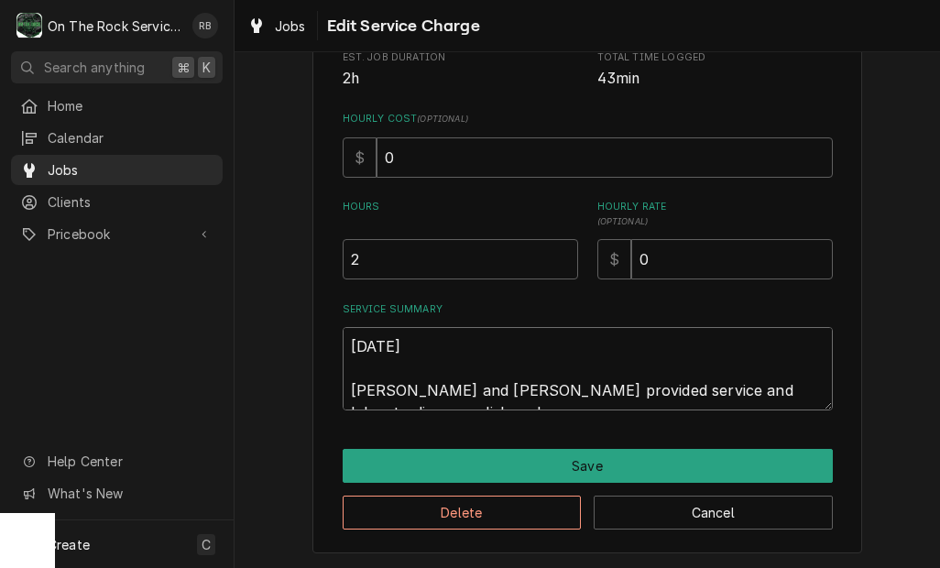
type textarea "x"
type textarea "9/26/25 Ray and Izzy provided service and labor to diagnose dishwasher ap"
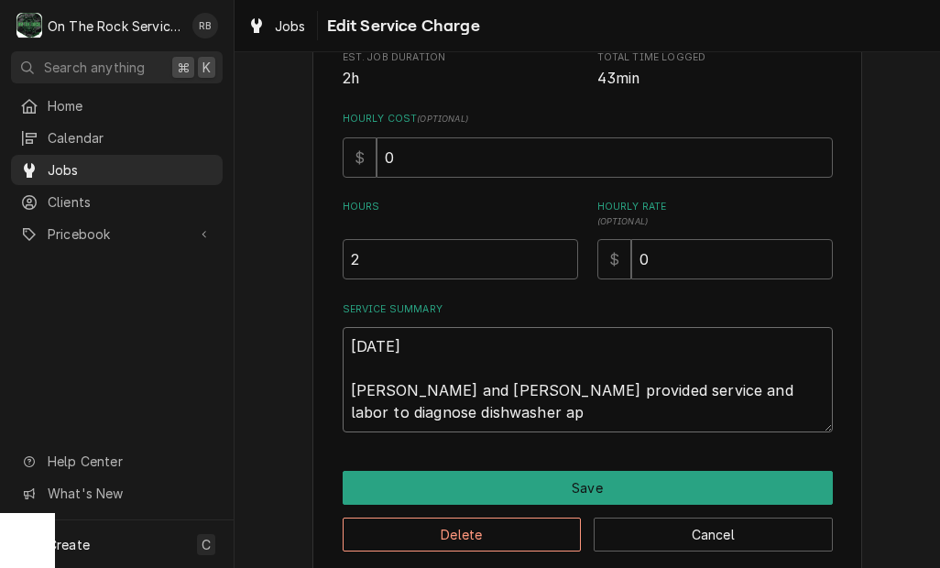
type textarea "x"
type textarea "9/26/25 Ray and Izzy provided service and labor to diagnose dishwasher apo"
type textarea "x"
type textarea "9/26/25 Ray and Izzy provided service and labor to diagnose dishwasher apon"
type textarea "x"
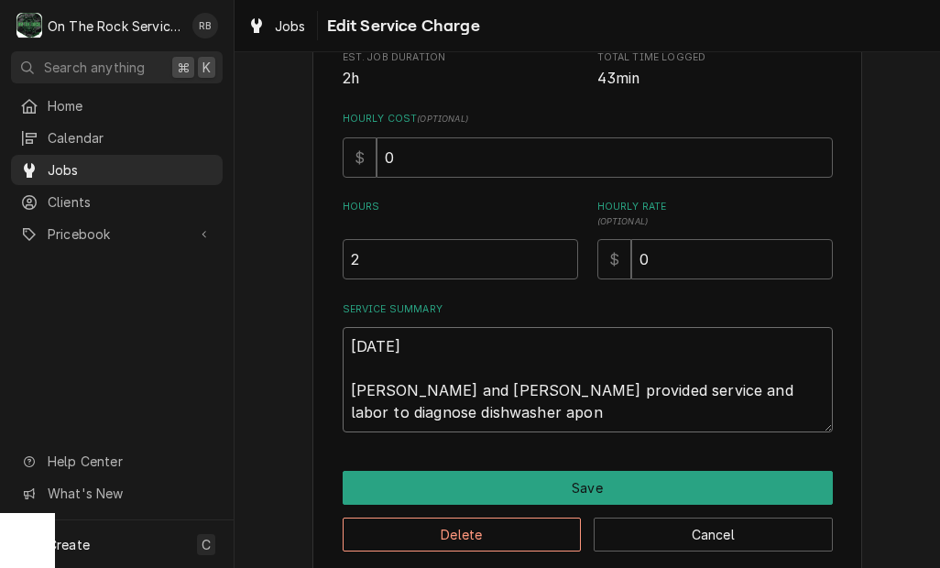
type textarea "9/26/25 Ray and Izzy provided service and labor to diagnose dishwasher apon"
type textarea "x"
type textarea "9/26/25 Ray and Izzy provided service and labor to diagnose dishwasher apo"
type textarea "x"
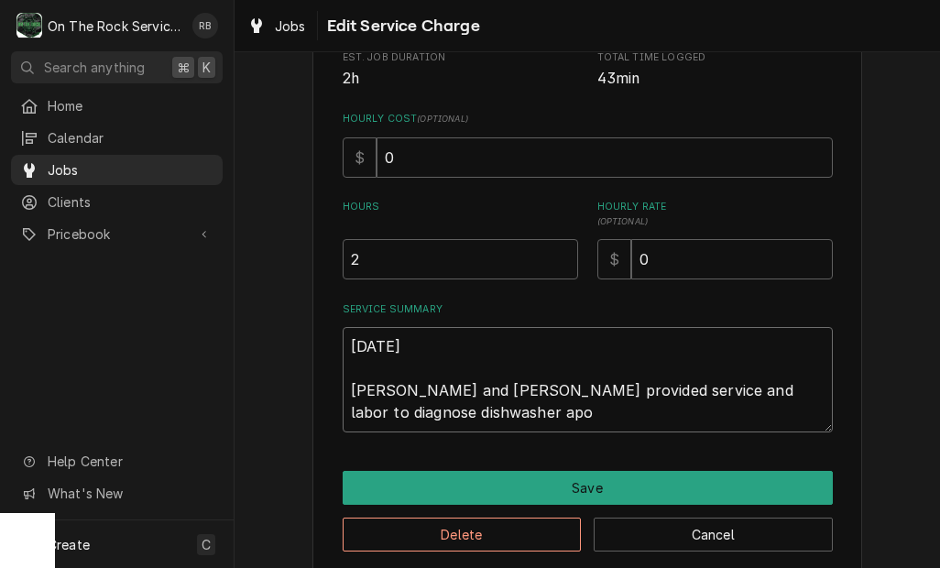
type textarea "9/26/25 Ray and Izzy provided service and labor to diagnose dishwasher ap"
type textarea "x"
type textarea "9/26/25 Ray and Izzy provided service and labor to diagnose dishwasher a"
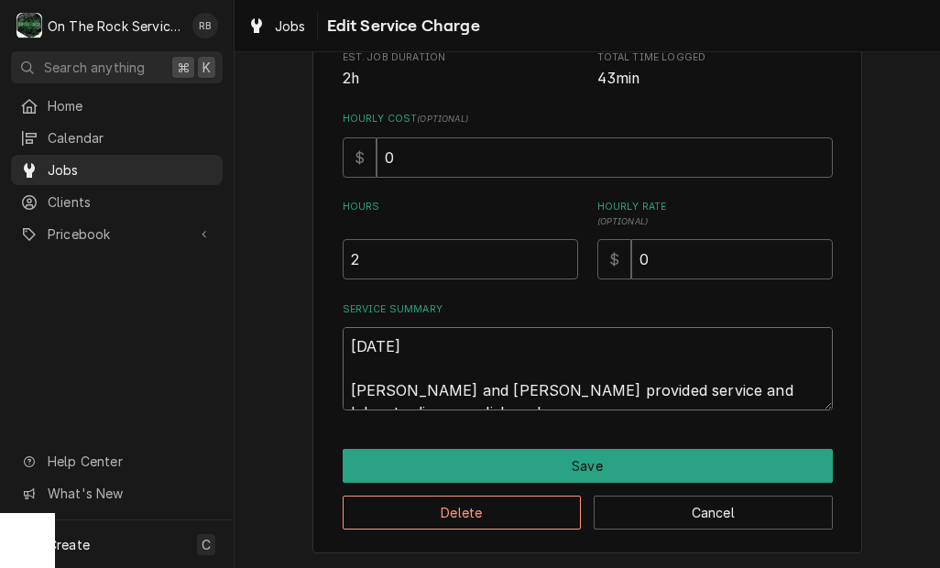
type textarea "x"
type textarea "9/26/25 Ray and Izzy provided service and labor to diagnose dishwasher"
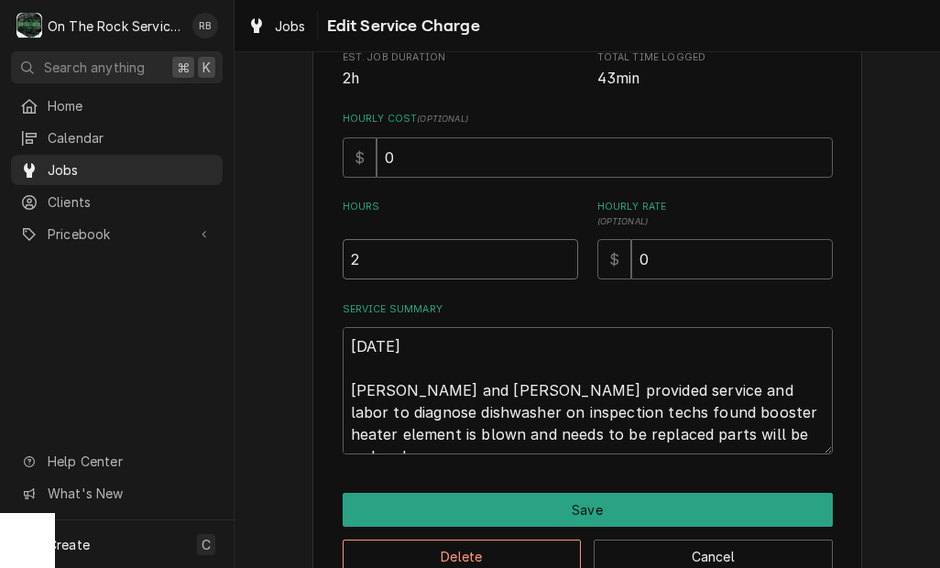
click at [534, 260] on input "2" at bounding box center [460, 259] width 235 height 40
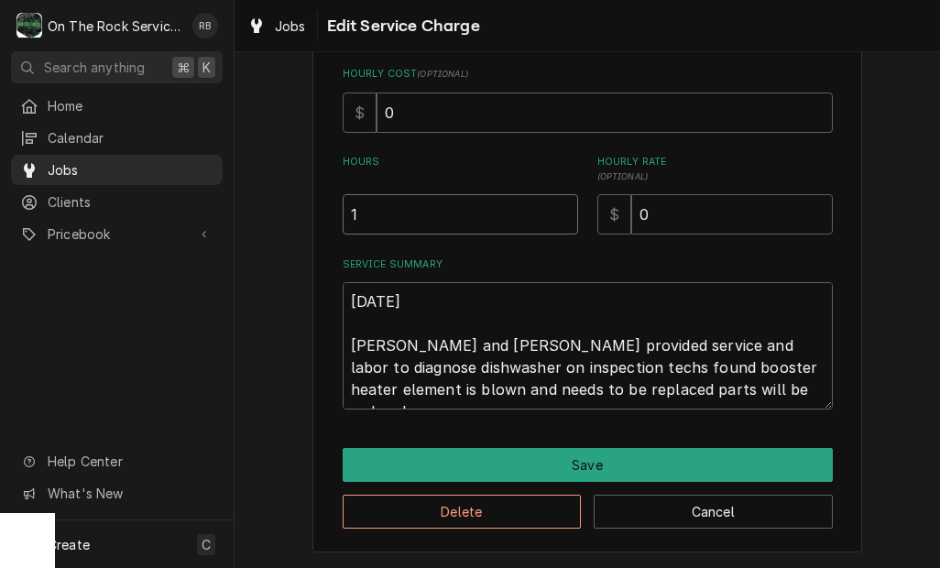
scroll to position [408, 0]
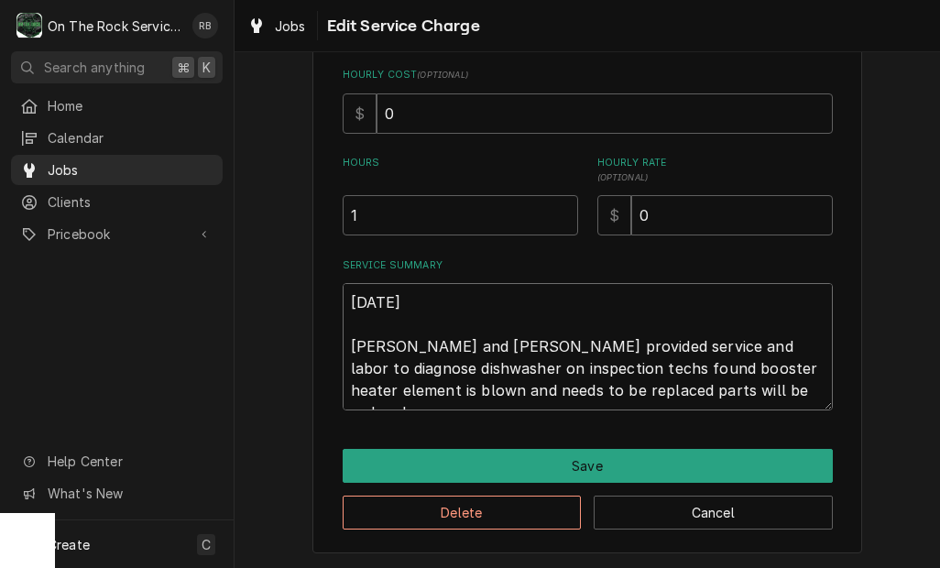
click at [750, 389] on textarea "9/26/25 Ray and Izzy provided service and labor to diagnose dishwasher on inspe…" at bounding box center [588, 346] width 490 height 127
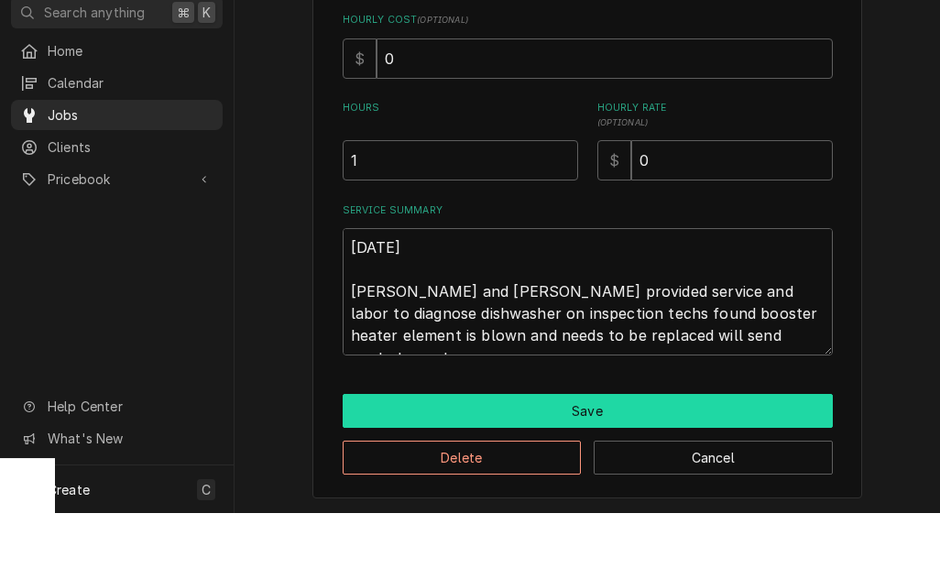
click at [751, 449] on button "Save" at bounding box center [588, 466] width 490 height 34
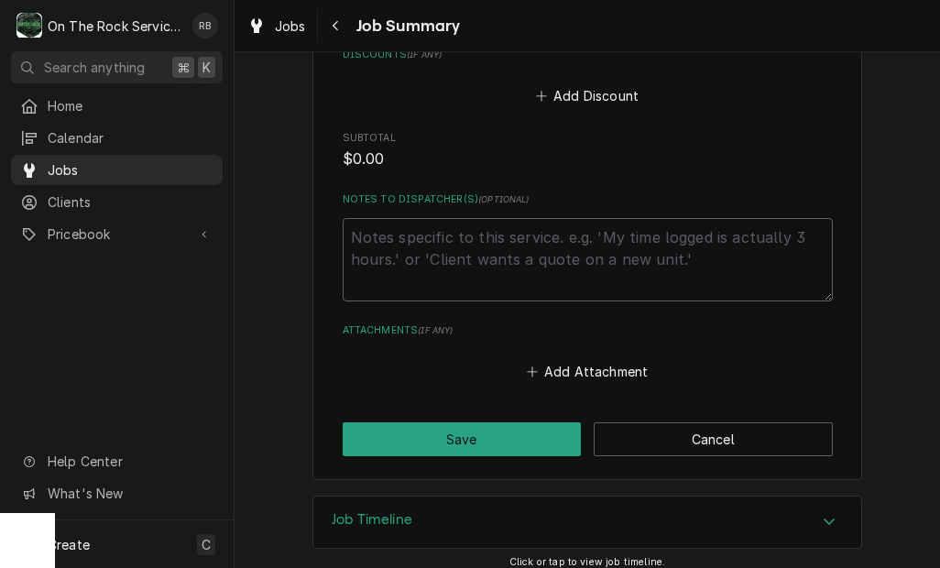
scroll to position [1063, 0]
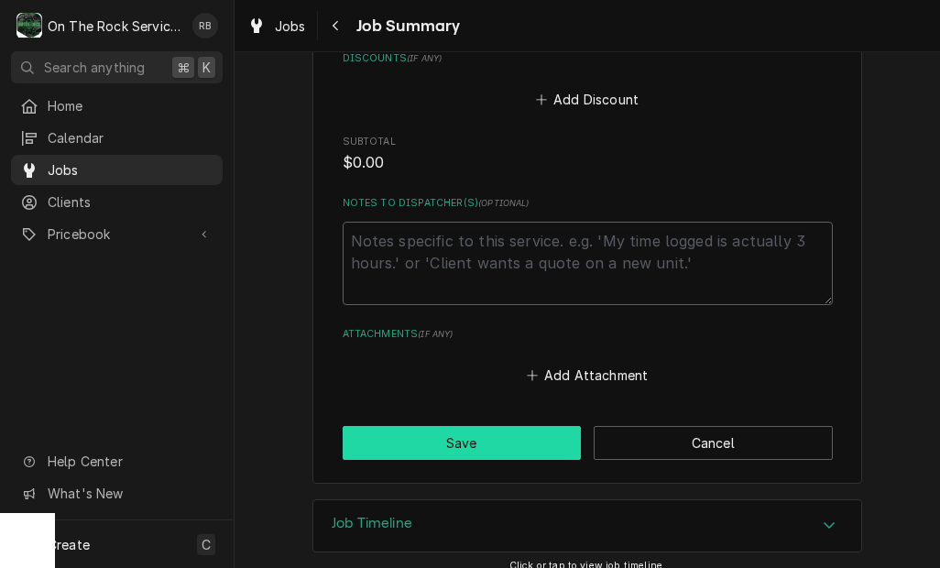
click at [524, 448] on button "Save" at bounding box center [462, 443] width 239 height 34
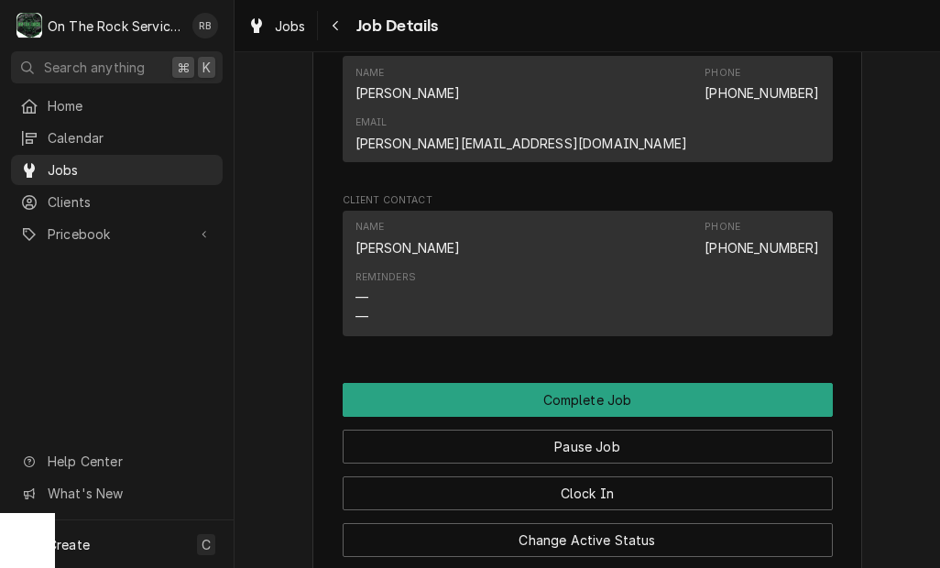
scroll to position [1381, 0]
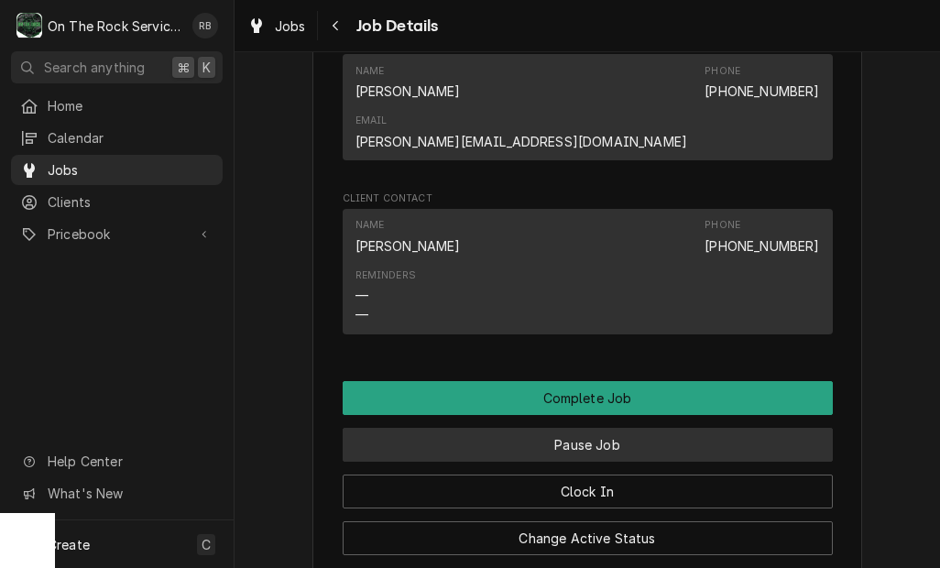
click at [788, 428] on button "Pause Job" at bounding box center [588, 445] width 490 height 34
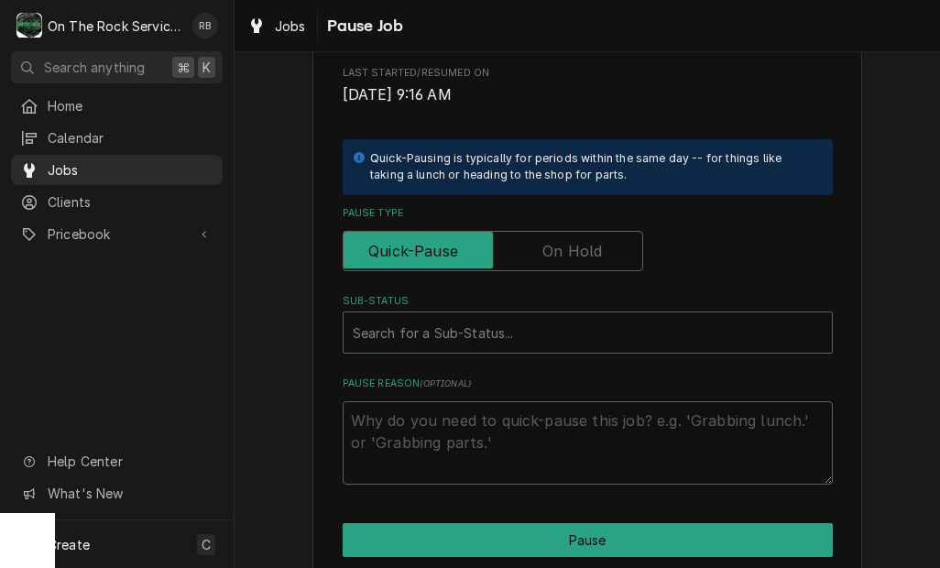
click at [603, 238] on input "Pause Type" at bounding box center [493, 251] width 284 height 40
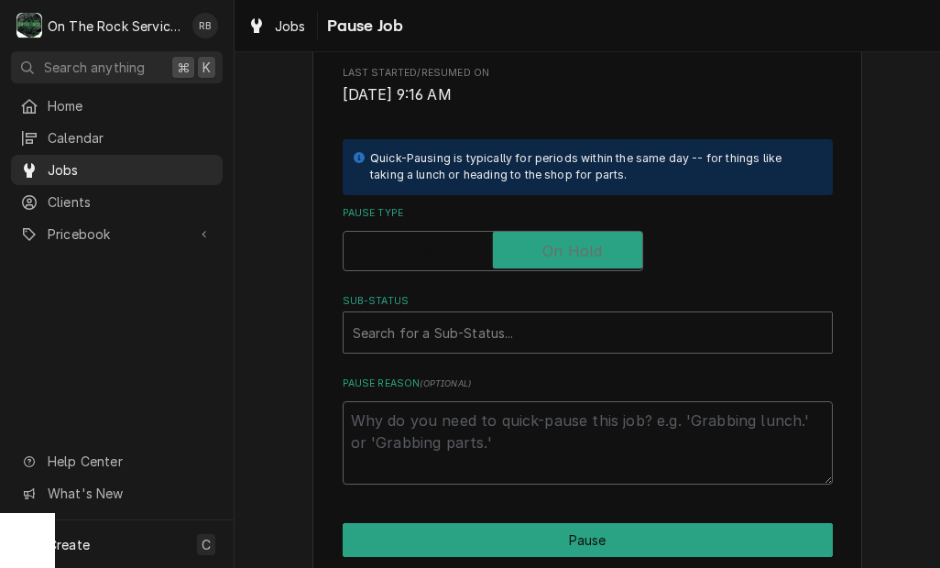
checkbox input "true"
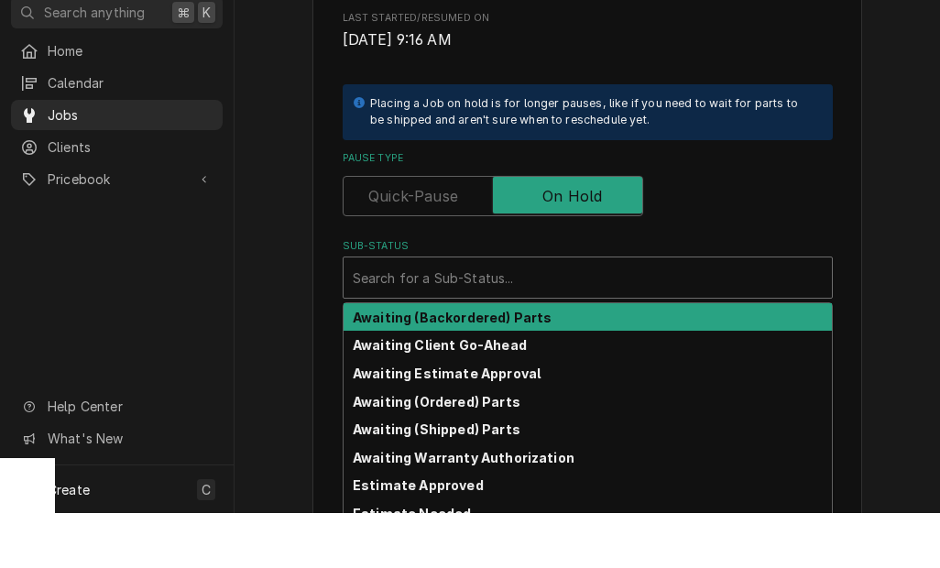
click at [560, 414] on div "Awaiting Estimate Approval" at bounding box center [588, 428] width 488 height 28
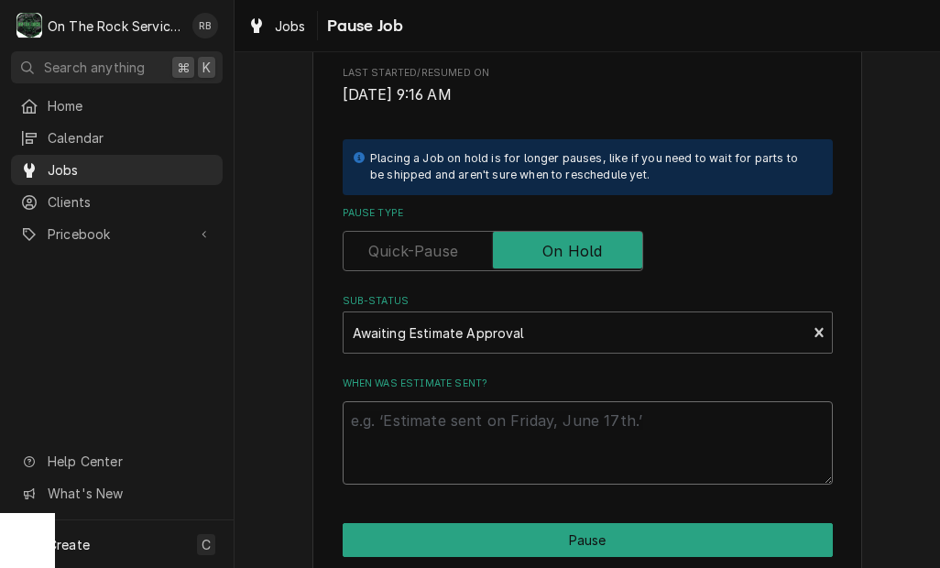
click at [531, 423] on textarea "When was estimate sent?" at bounding box center [588, 442] width 490 height 83
type textarea "x"
type textarea "R"
type textarea "x"
type textarea "Ri"
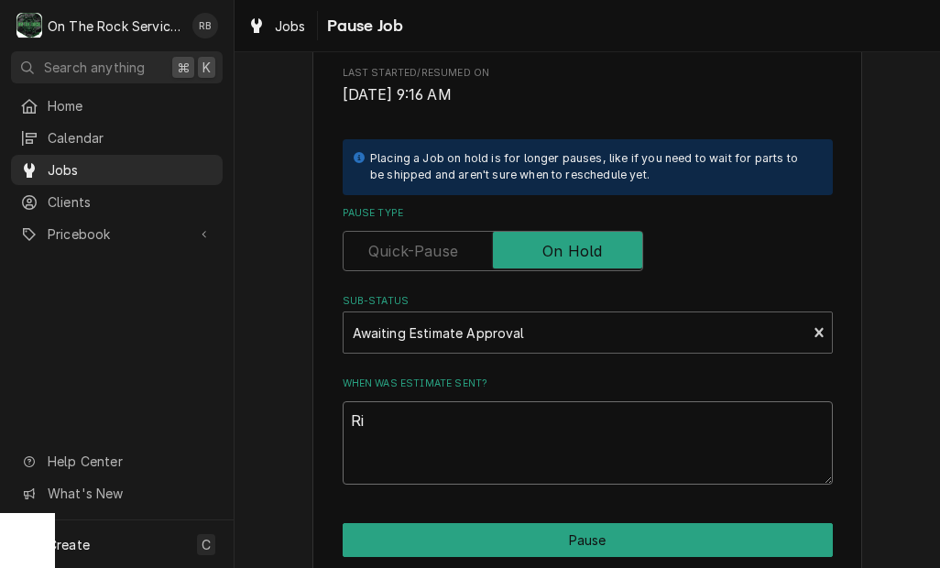
type textarea "x"
type textarea "Ric"
type textarea "x"
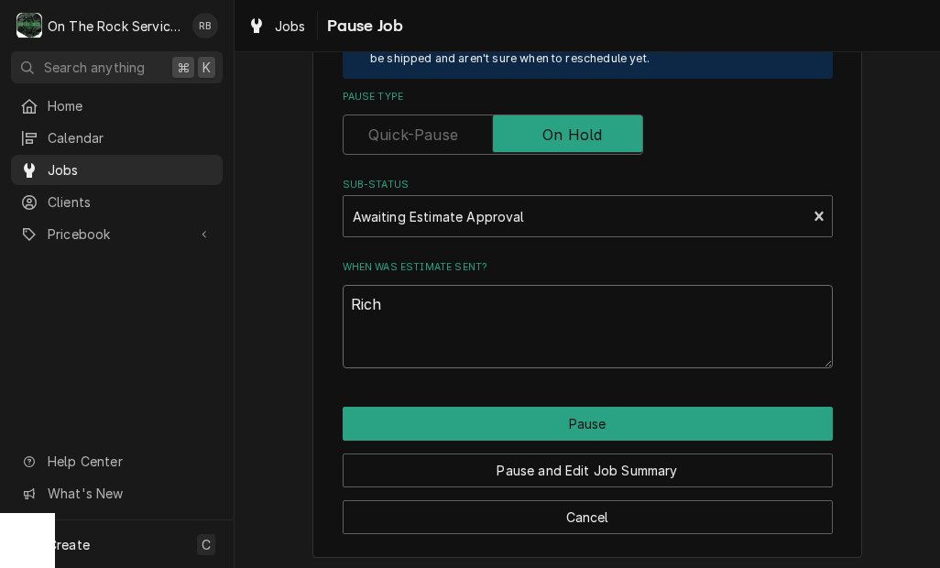
scroll to position [453, 0]
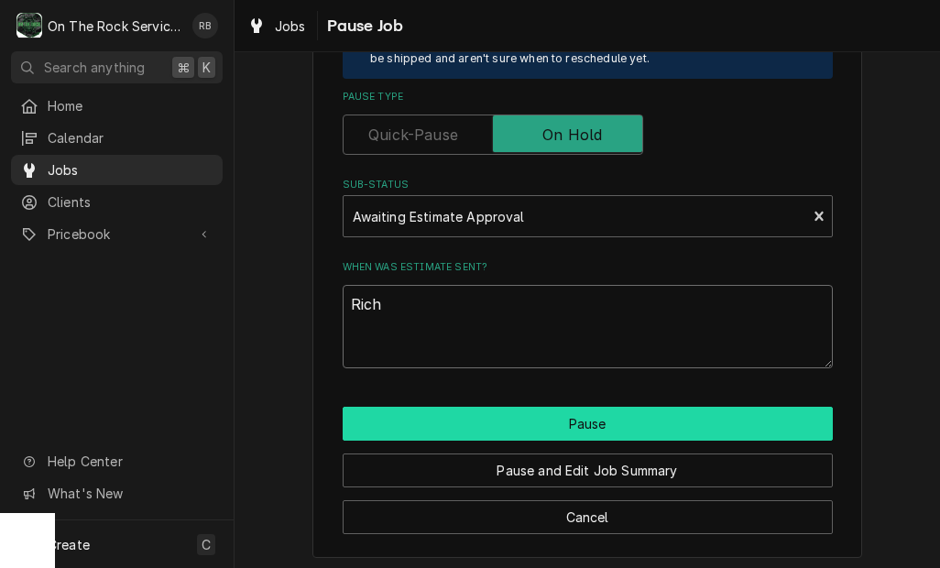
type textarea "Rich"
click at [768, 407] on button "Pause" at bounding box center [588, 424] width 490 height 34
type textarea "x"
